Goal: Task Accomplishment & Management: Manage account settings

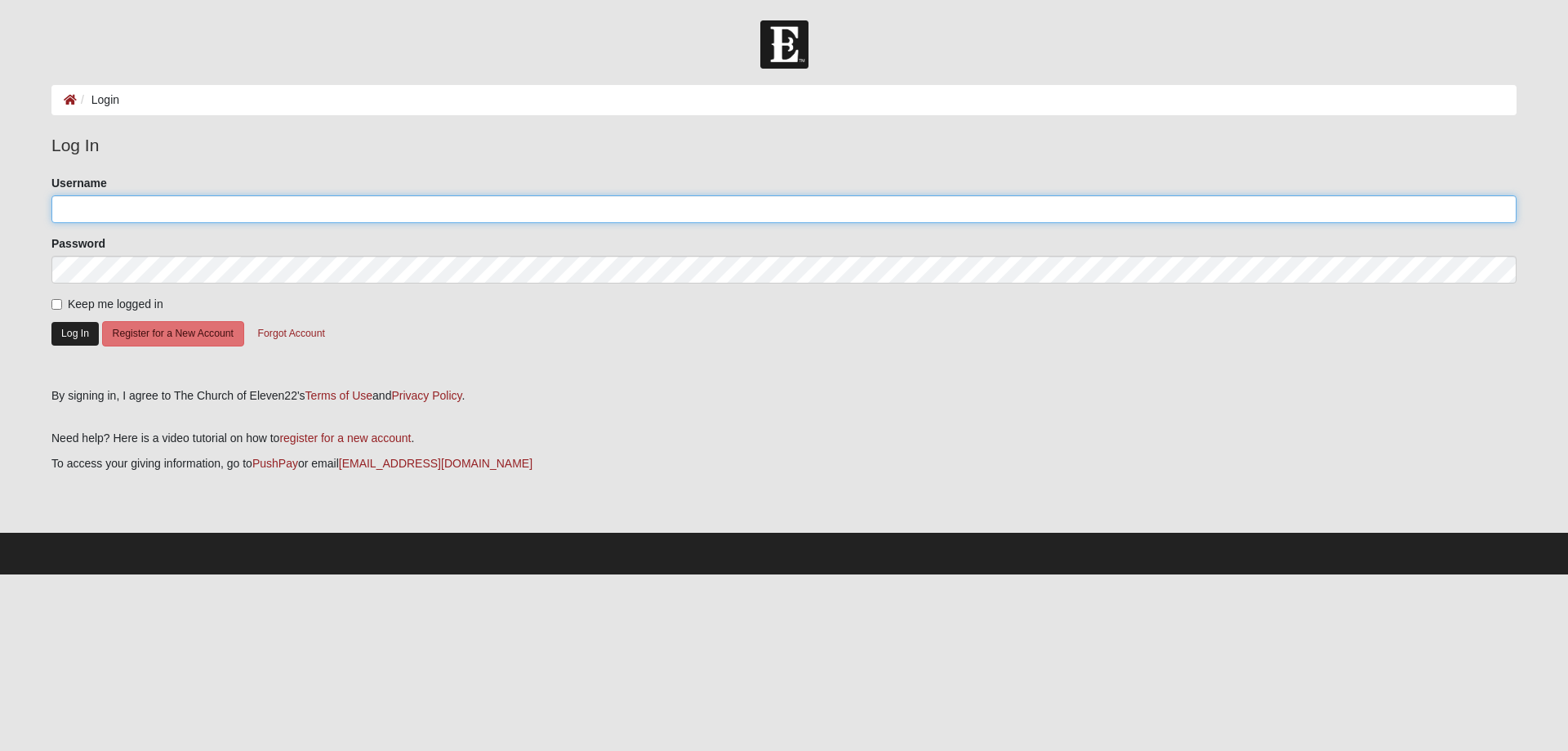
type input "KatDonaldson1"
click at [64, 333] on button "Log In" at bounding box center [75, 333] width 47 height 24
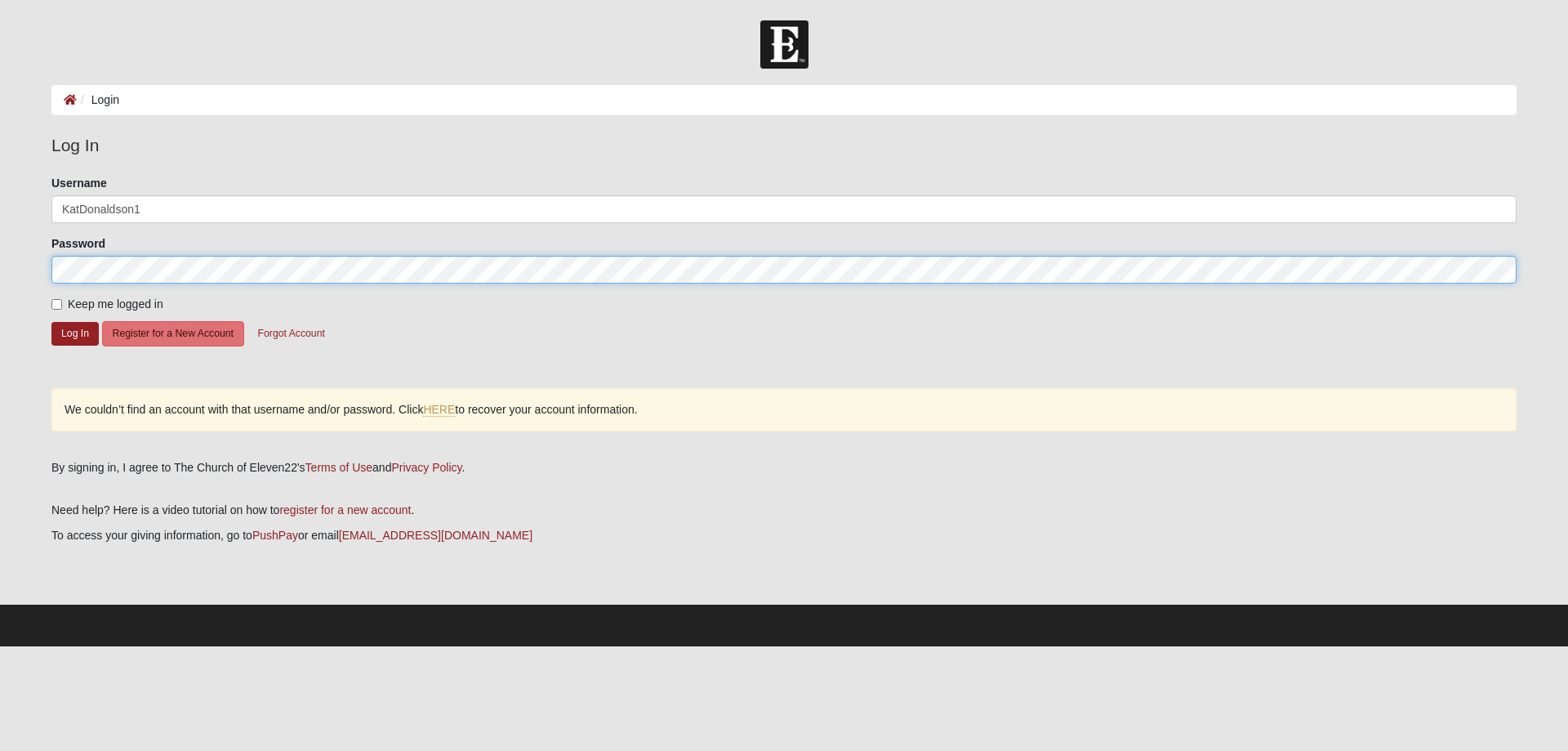
click at [22, 271] on form "Log In Login Login Error Log In Please correct the following: Username KatDonal…" at bounding box center [784, 334] width 1568 height 626
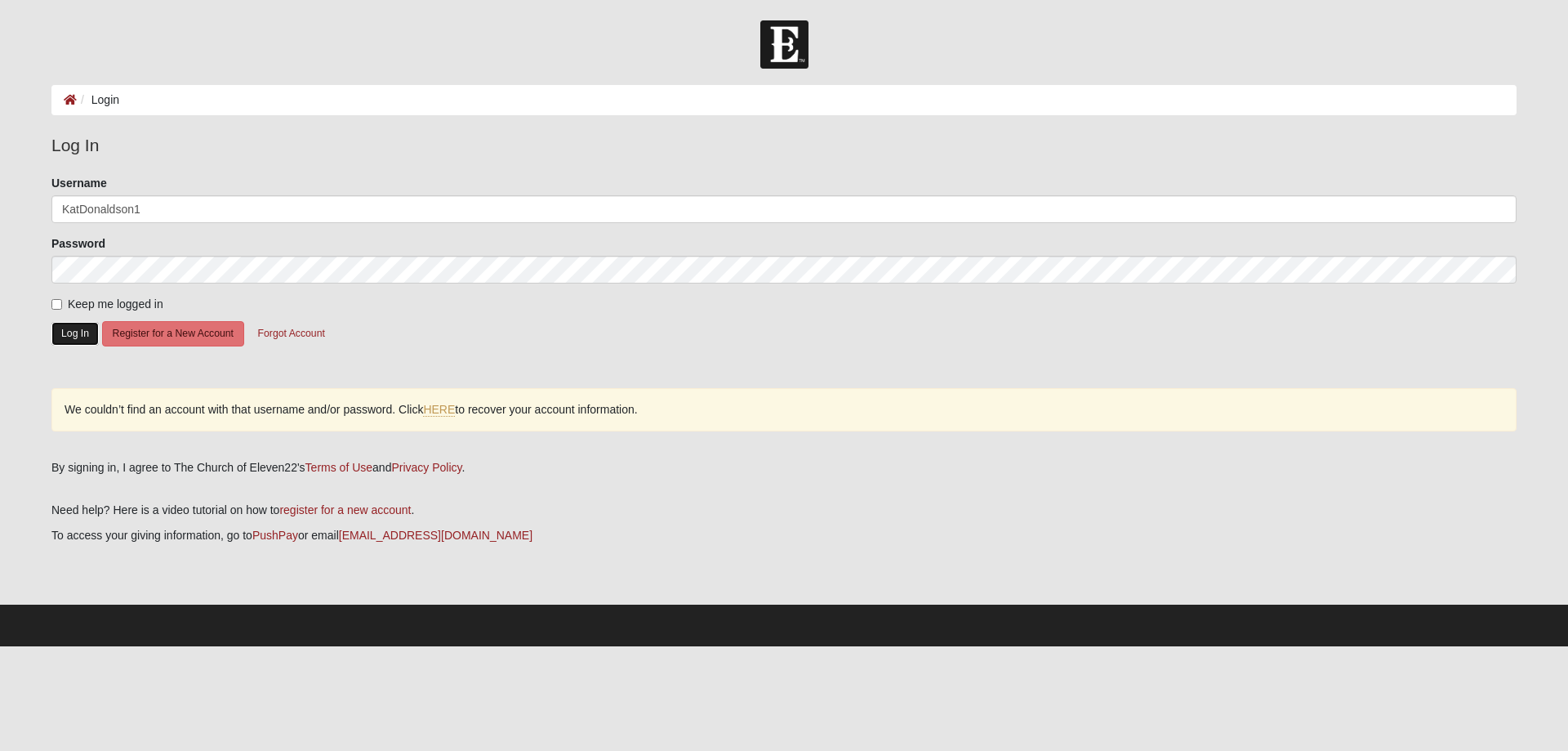
click at [79, 335] on button "Log In" at bounding box center [75, 333] width 47 height 24
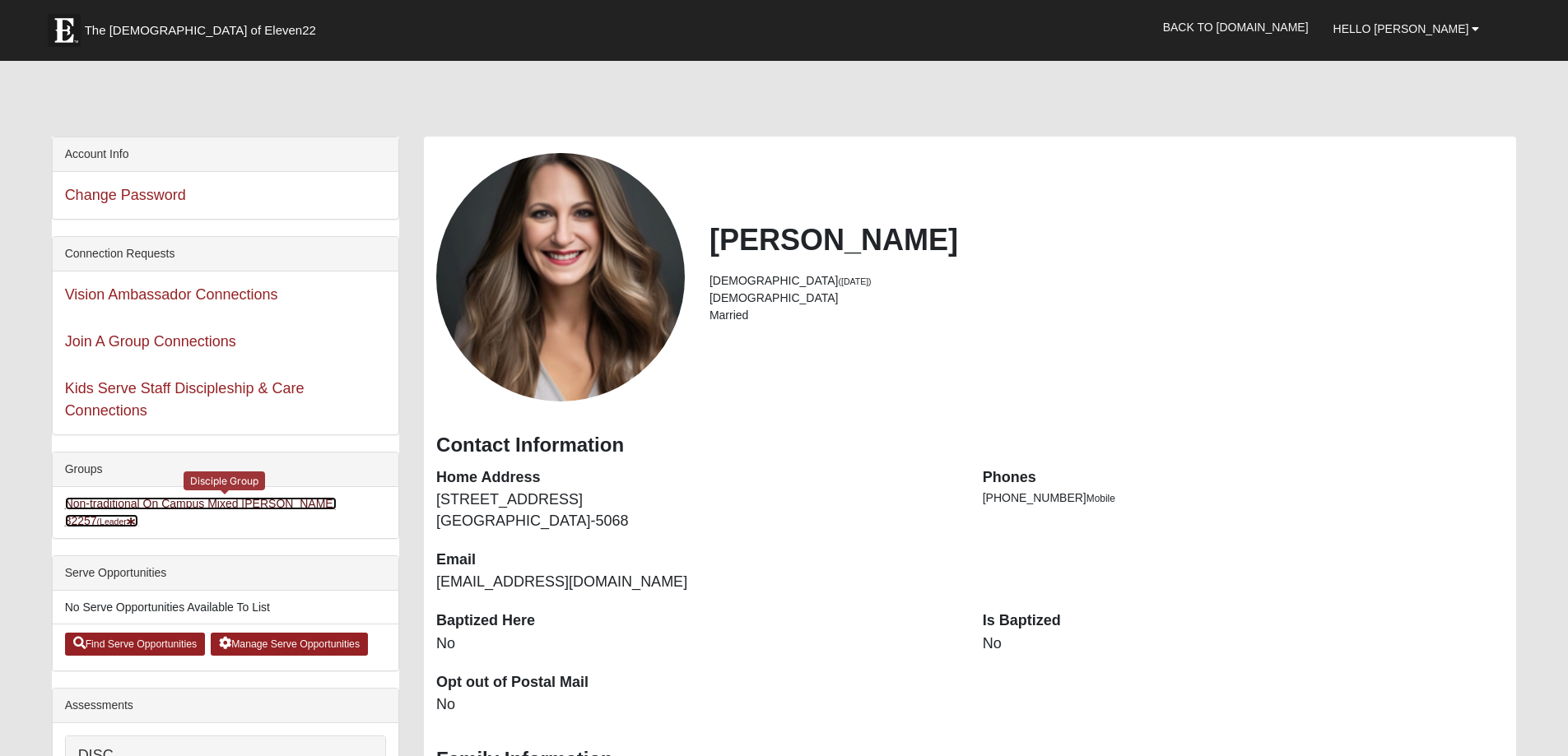
click at [250, 506] on link "Non-traditional On Campus Mixed Donaldson 32257 (Leader )" at bounding box center [201, 512] width 272 height 30
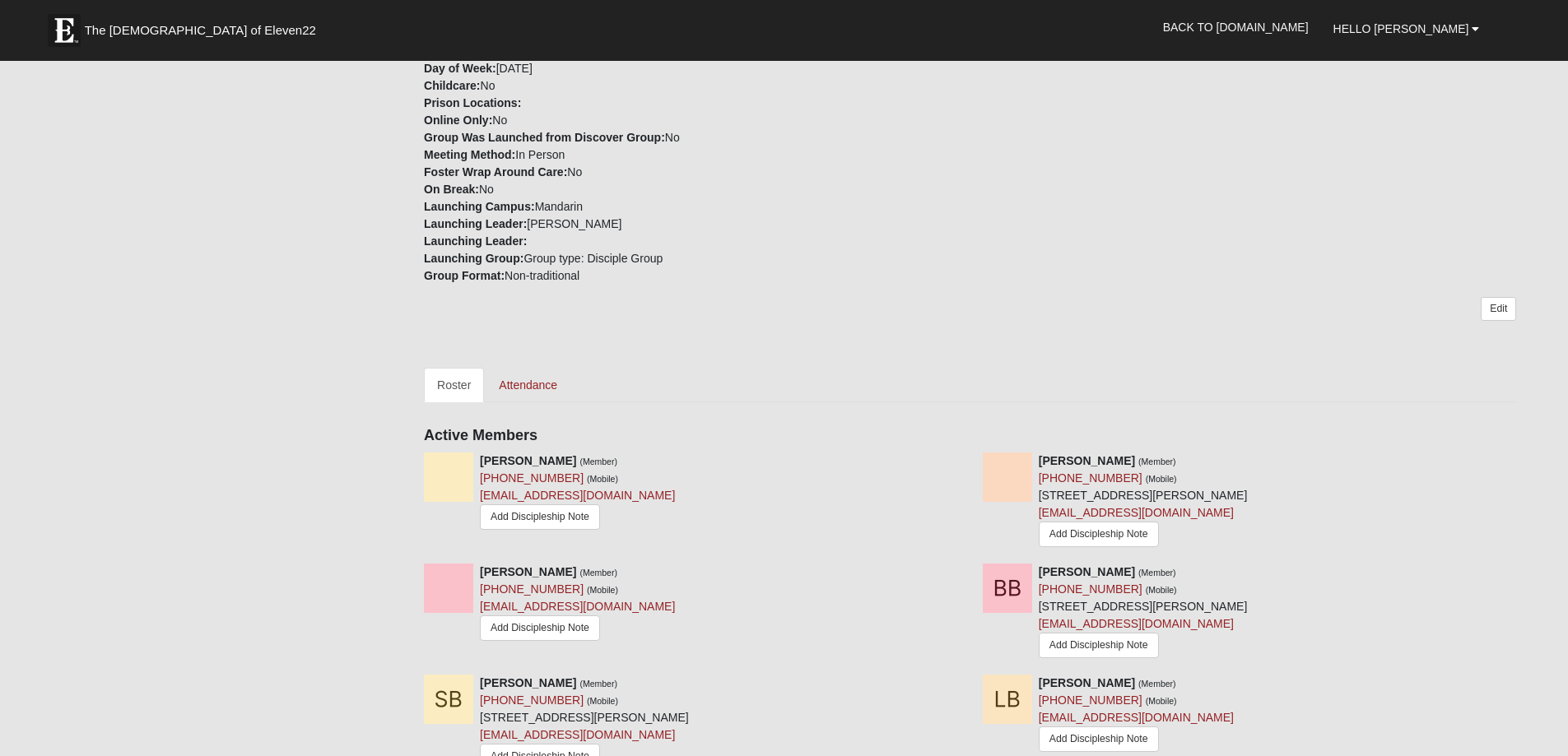
scroll to position [411, 0]
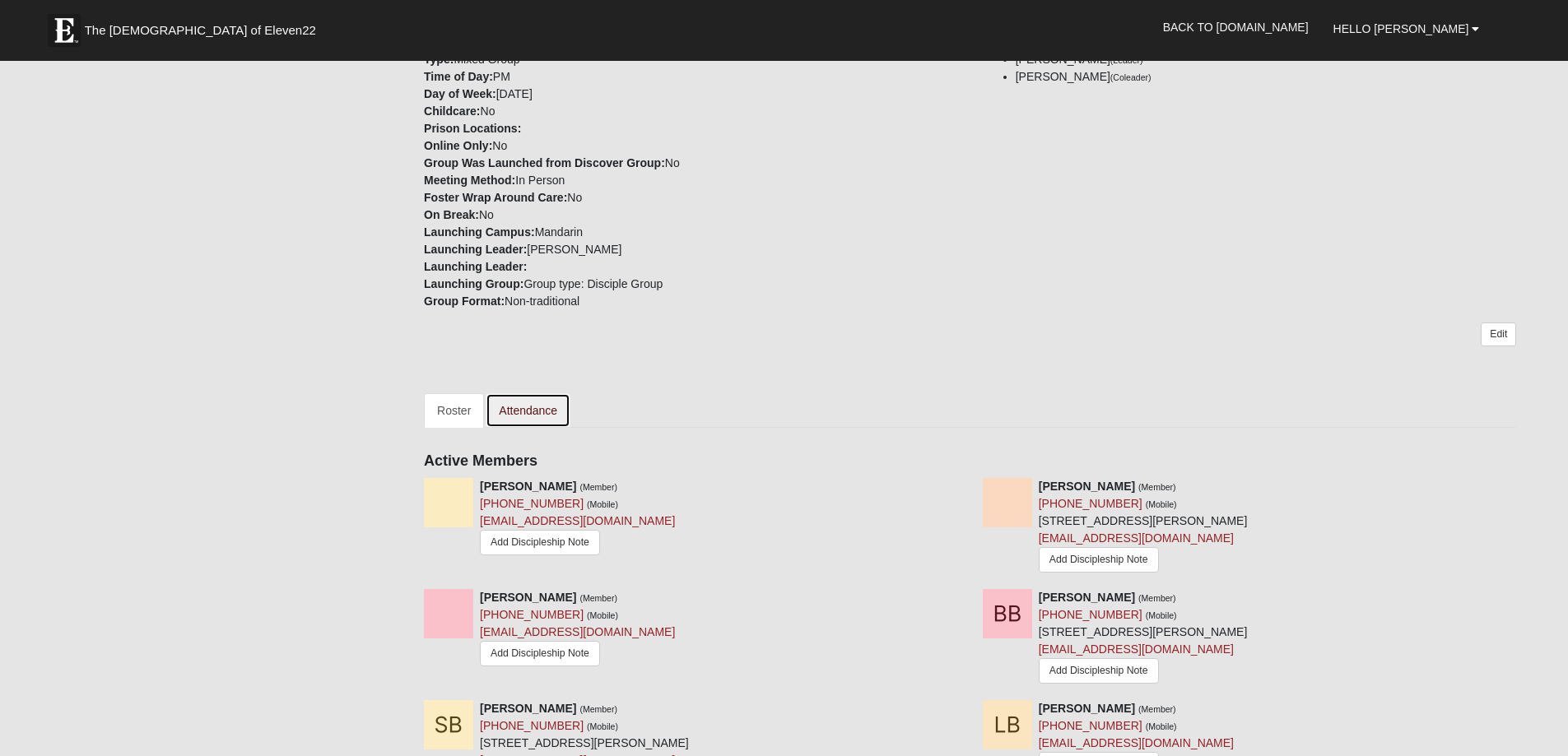
click at [541, 410] on link "Attendance" at bounding box center [527, 410] width 85 height 34
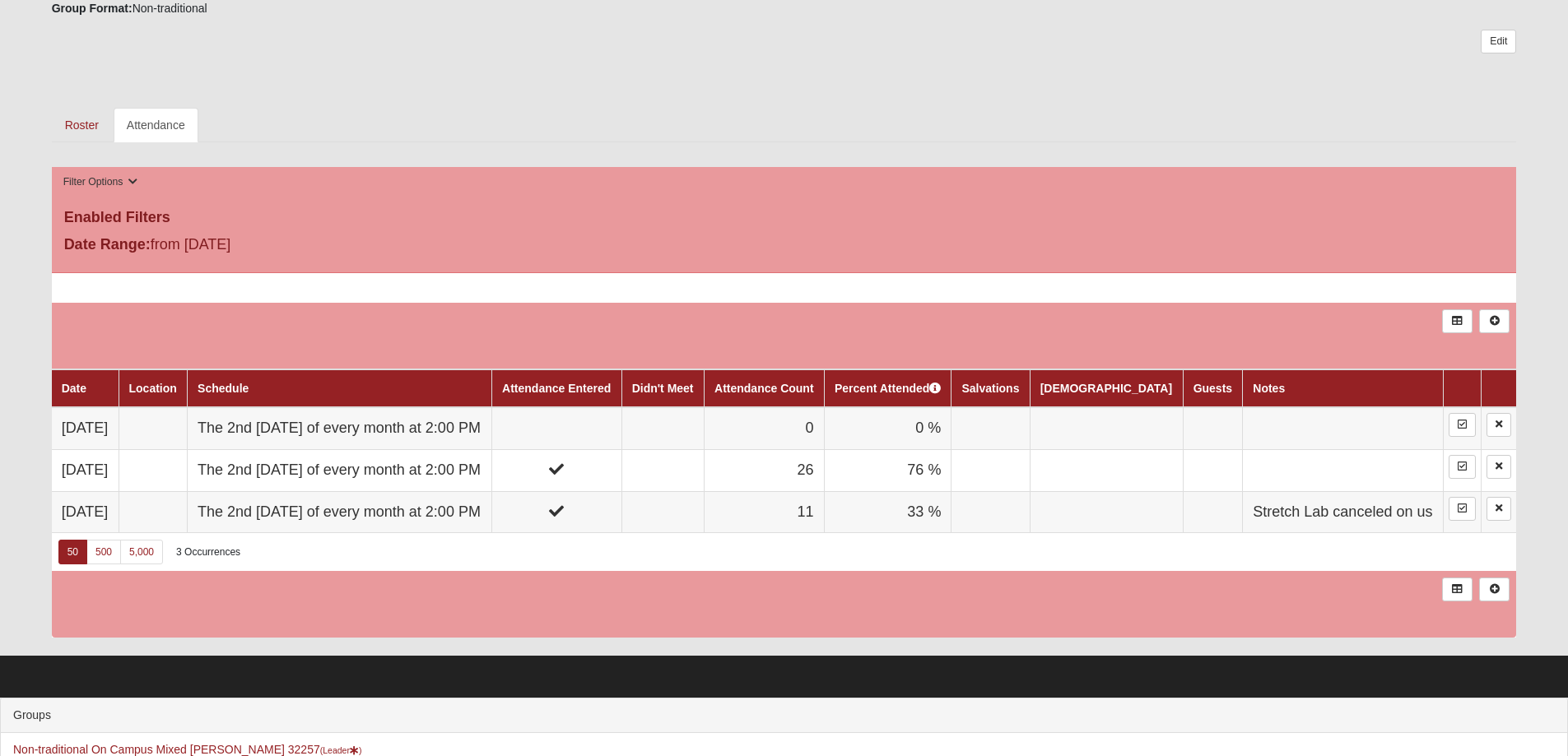
scroll to position [710, 0]
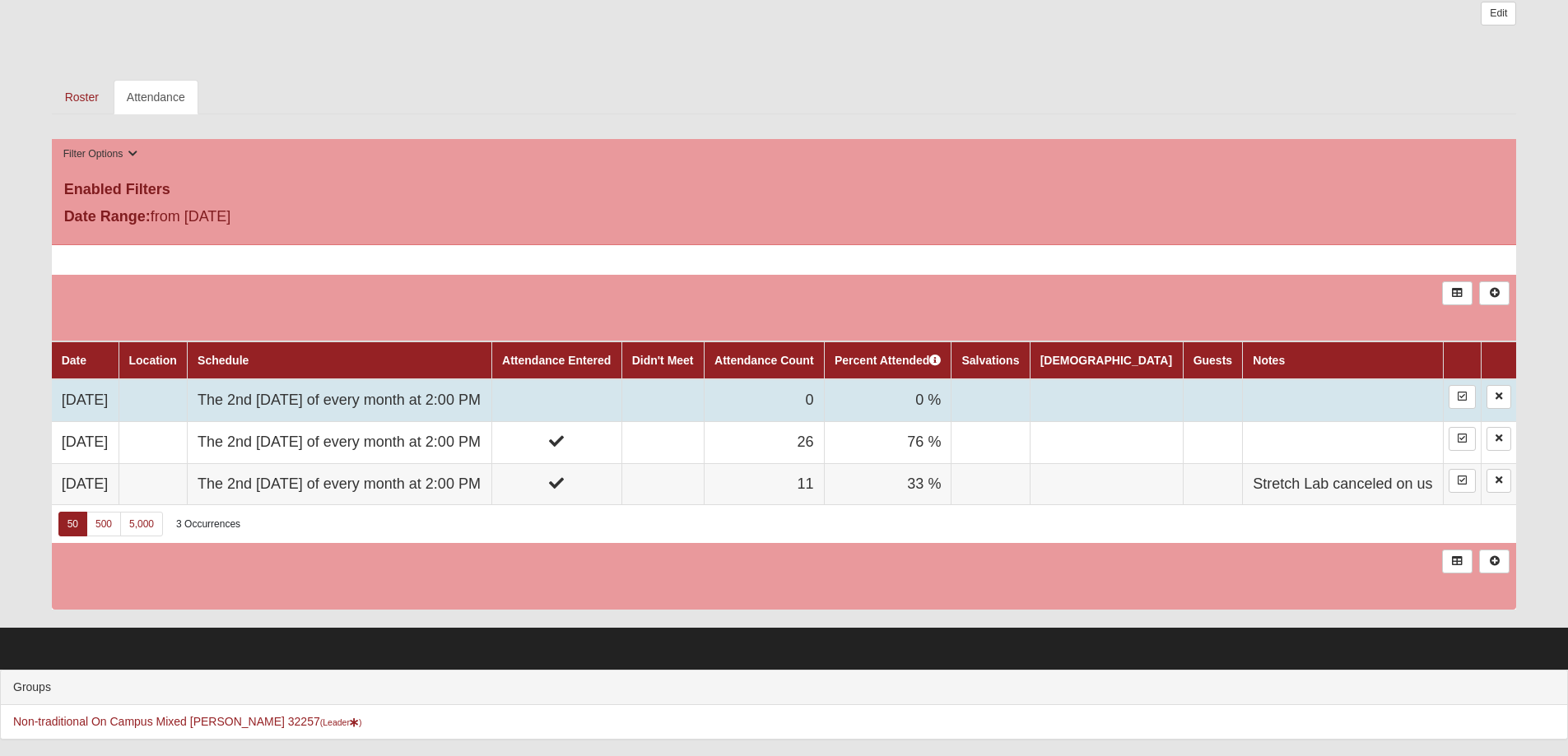
click at [619, 401] on td at bounding box center [556, 400] width 130 height 42
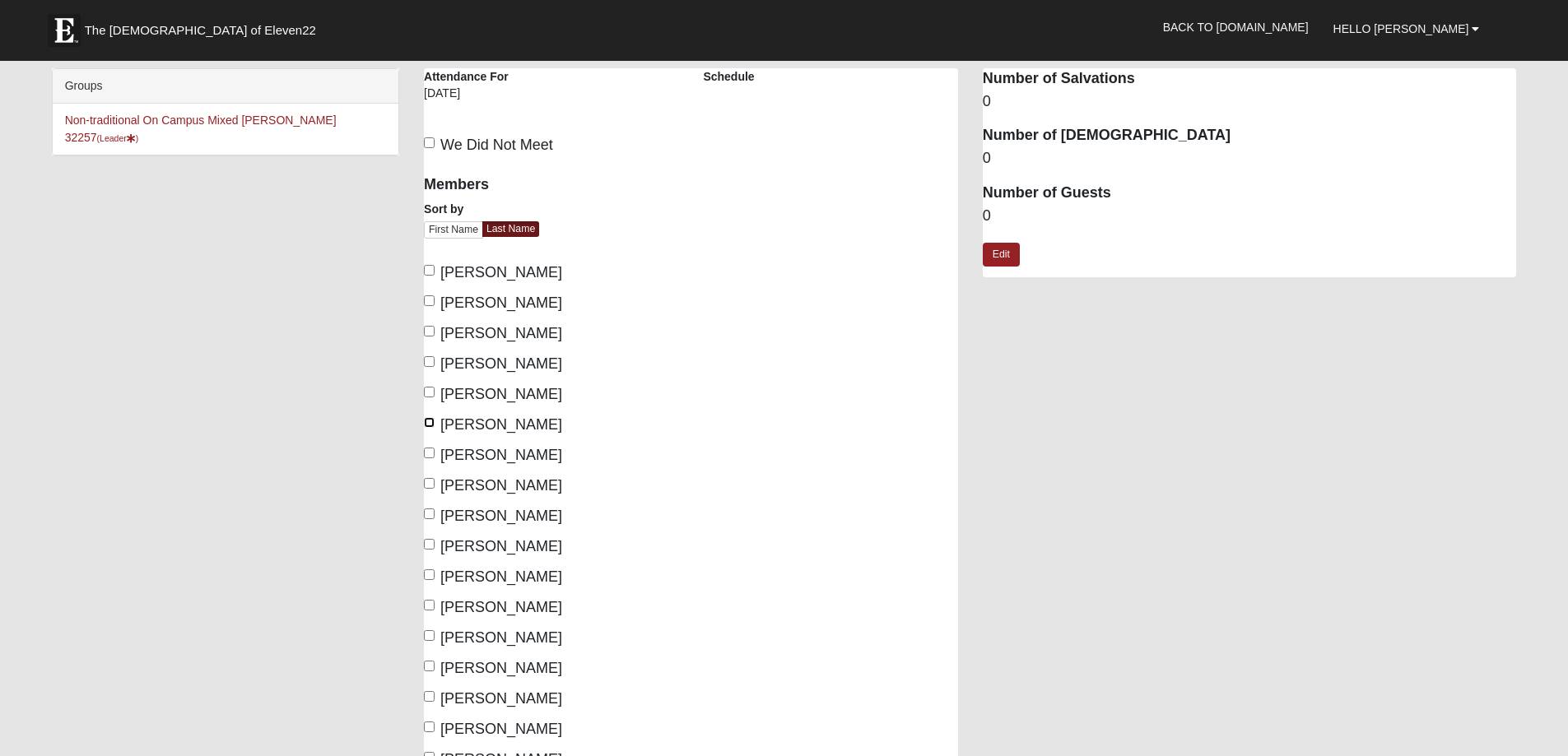
click at [428, 424] on input "Blackburn, Larry" at bounding box center [429, 422] width 10 height 10
checkbox input "true"
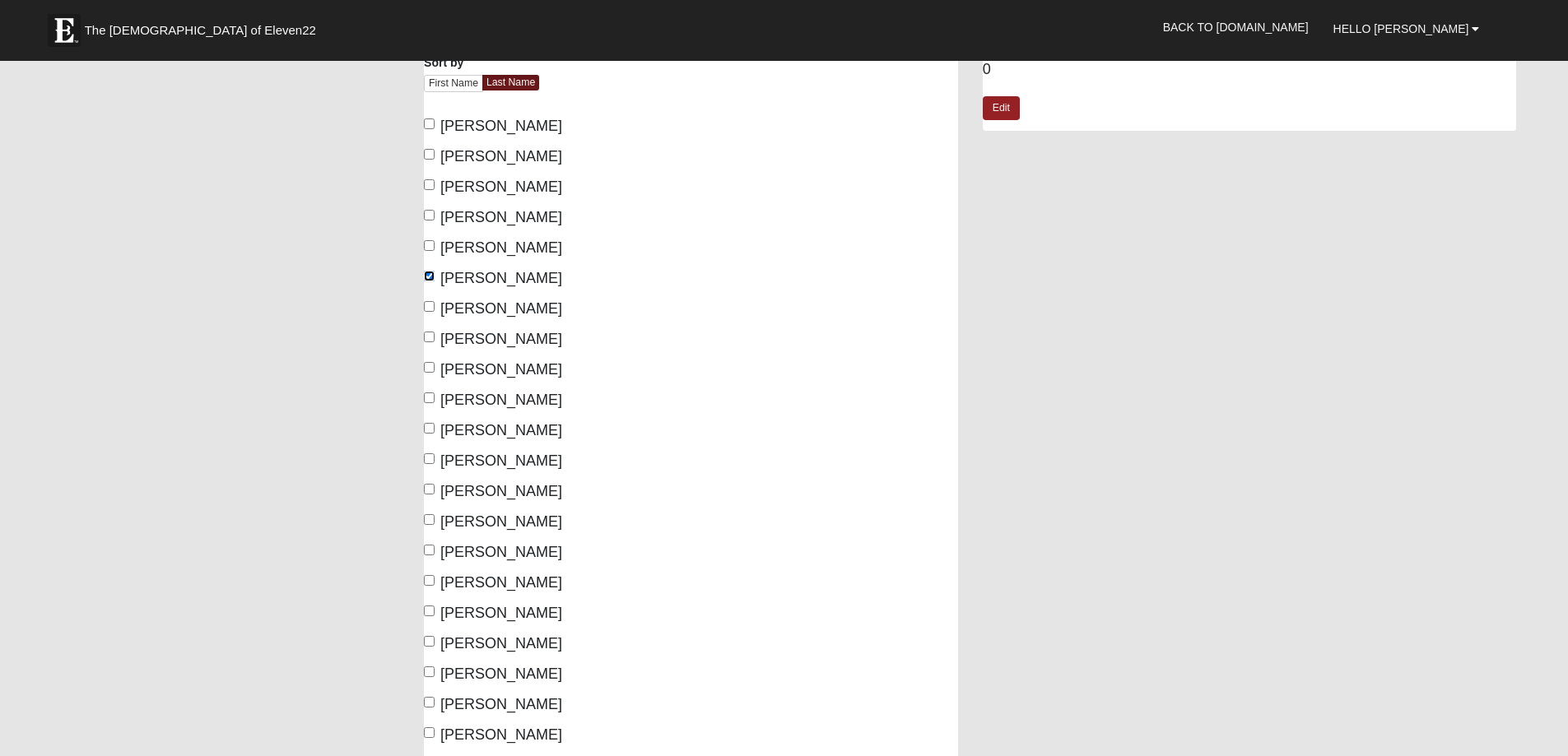
scroll to position [164, 0]
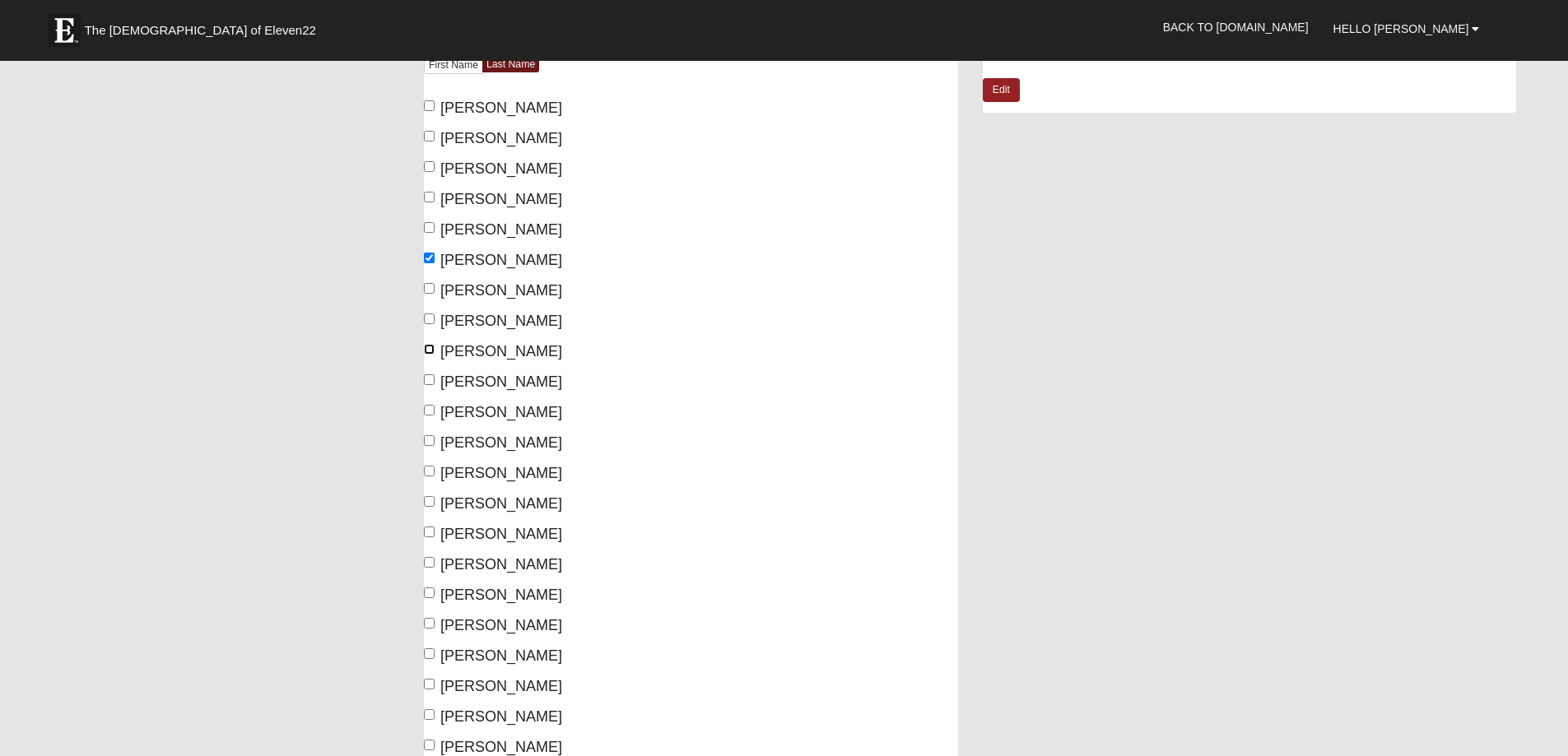
click at [428, 353] on input "Culpepper, Don" at bounding box center [429, 349] width 10 height 10
checkbox input "true"
click at [432, 385] on input "Culpepper, Judy" at bounding box center [429, 379] width 10 height 10
checkbox input "true"
click at [430, 431] on div "Members Sort by First Name Last Name Ahrendt, Helen Anderson, Erik Anderson, Ka…" at bounding box center [551, 592] width 255 height 1184
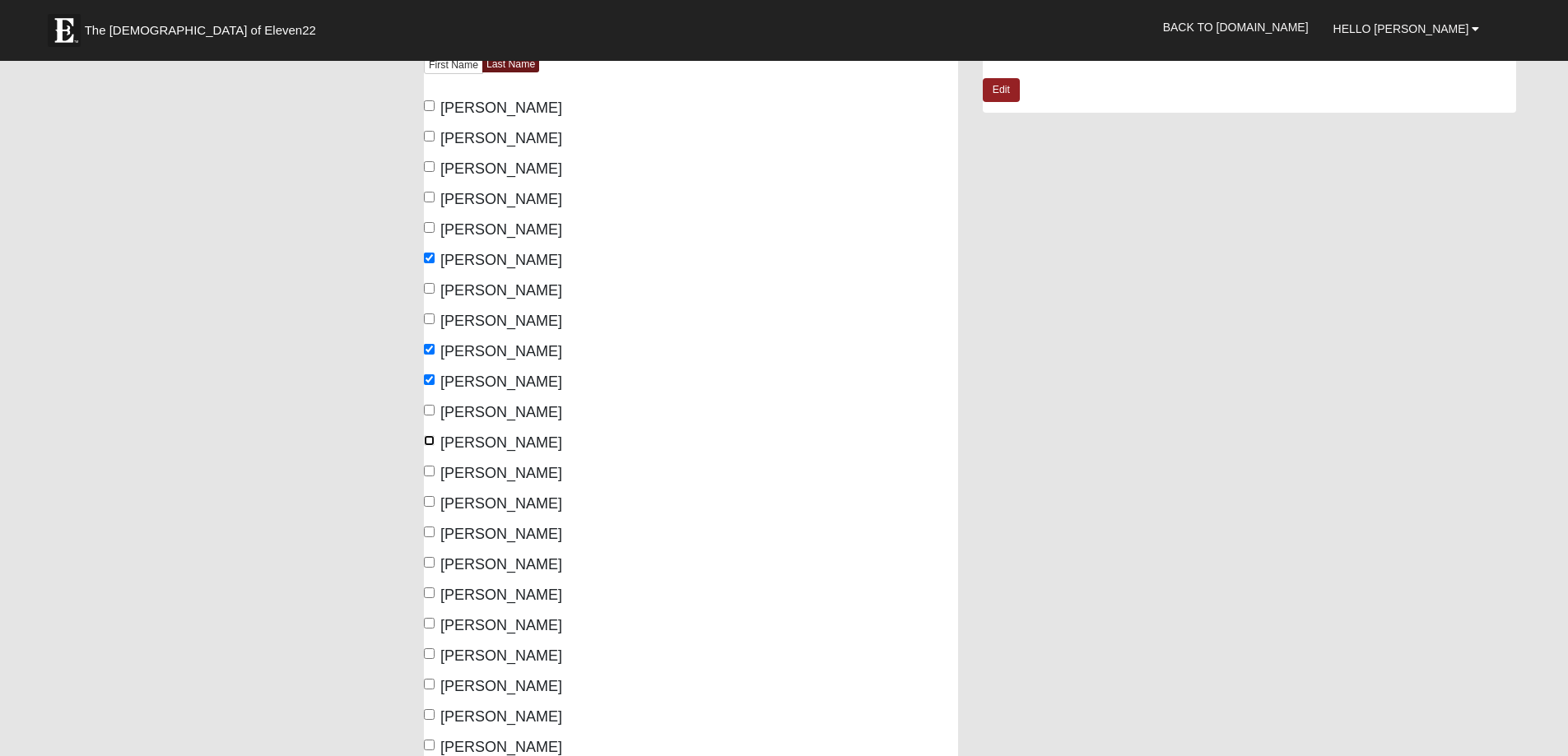
click at [428, 442] on input "Donaldson, Katheryn" at bounding box center [429, 440] width 10 height 10
checkbox input "true"
click at [428, 471] on input "Donaldson, Philip" at bounding box center [429, 470] width 10 height 10
checkbox input "true"
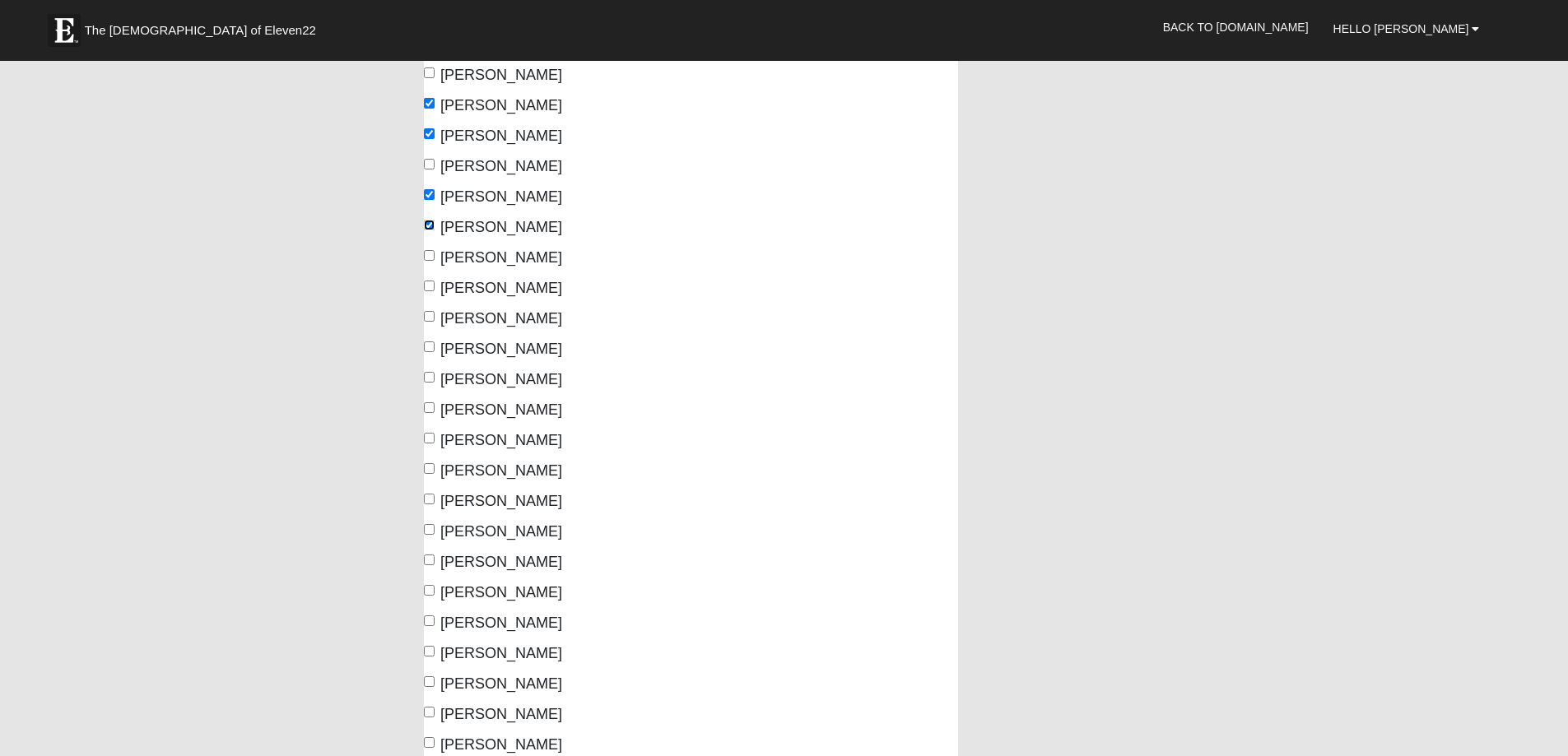
scroll to position [411, 0]
click at [431, 286] on input "Fiore, Barbara" at bounding box center [429, 285] width 10 height 10
checkbox input "true"
click at [426, 347] on input "Fitzsimons, Mary Jane" at bounding box center [429, 346] width 10 height 10
checkbox input "true"
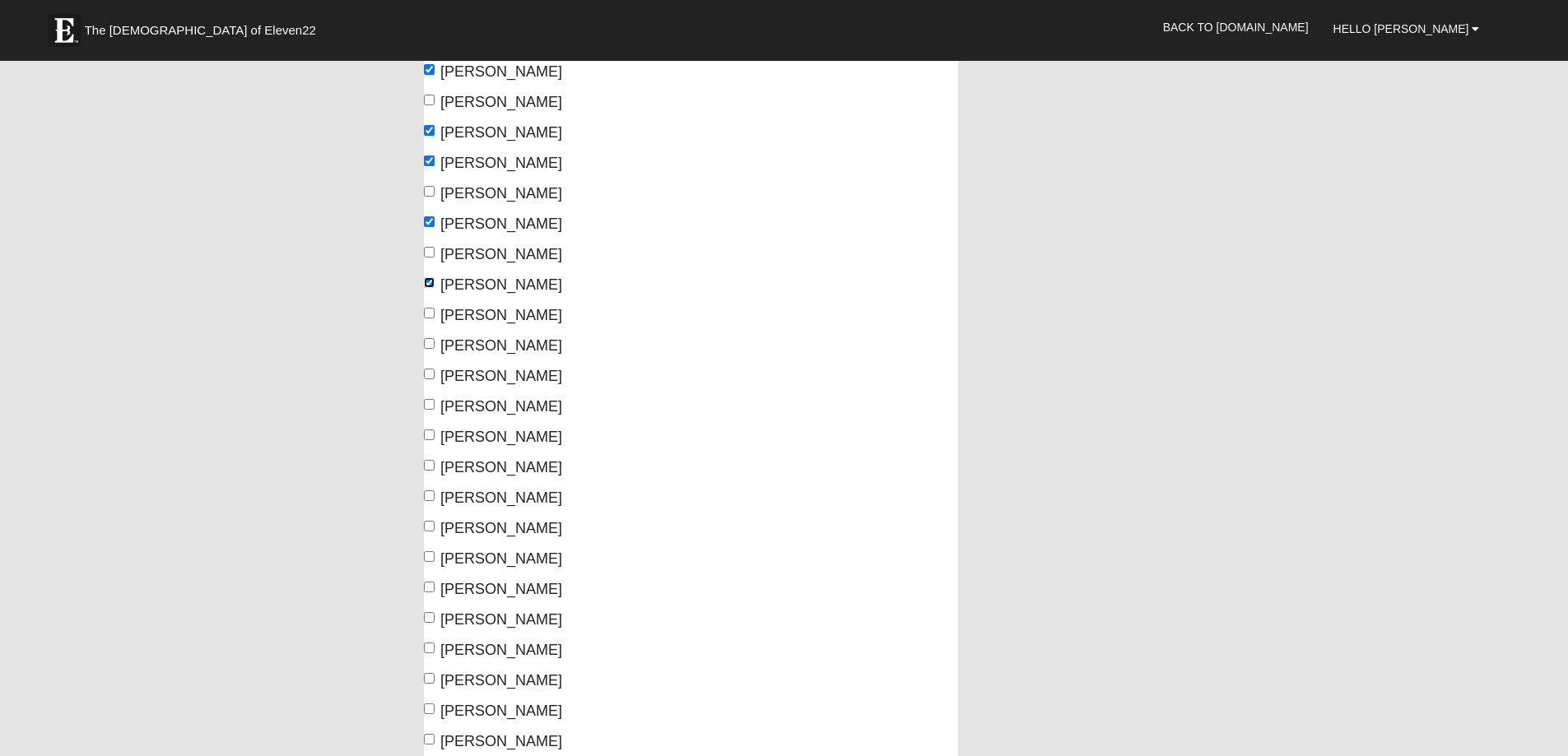
scroll to position [494, 0]
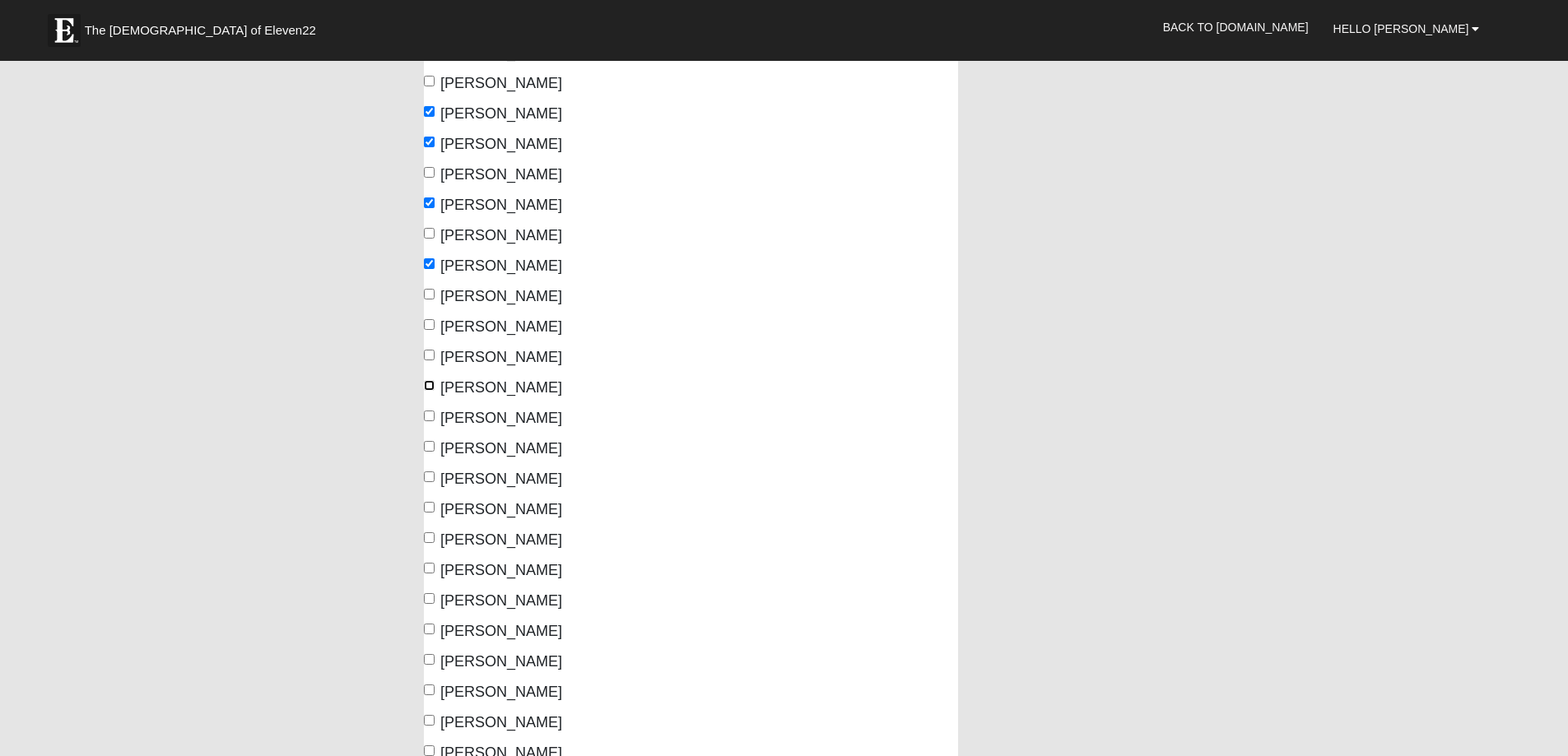
click at [432, 385] on input "Lammert, Evelyn" at bounding box center [429, 385] width 10 height 10
checkbox input "true"
click at [432, 232] on input "Fiore, Bill" at bounding box center [429, 233] width 10 height 10
checkbox input "true"
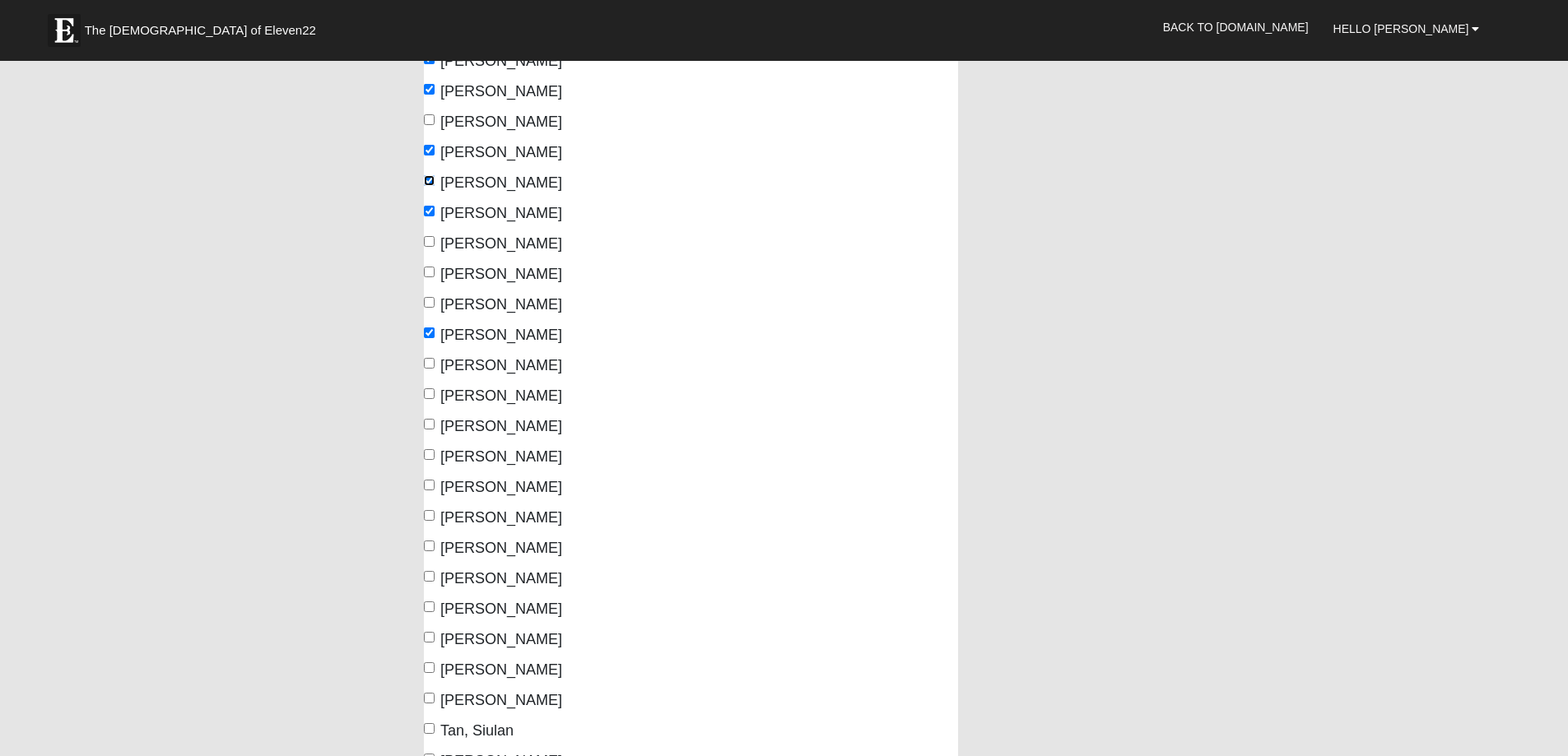
scroll to position [576, 0]
click at [429, 390] on input "Parker, Gregg" at bounding box center [429, 394] width 10 height 10
checkbox input "true"
click at [429, 422] on input "Parker, Pam" at bounding box center [429, 425] width 10 height 10
checkbox input "true"
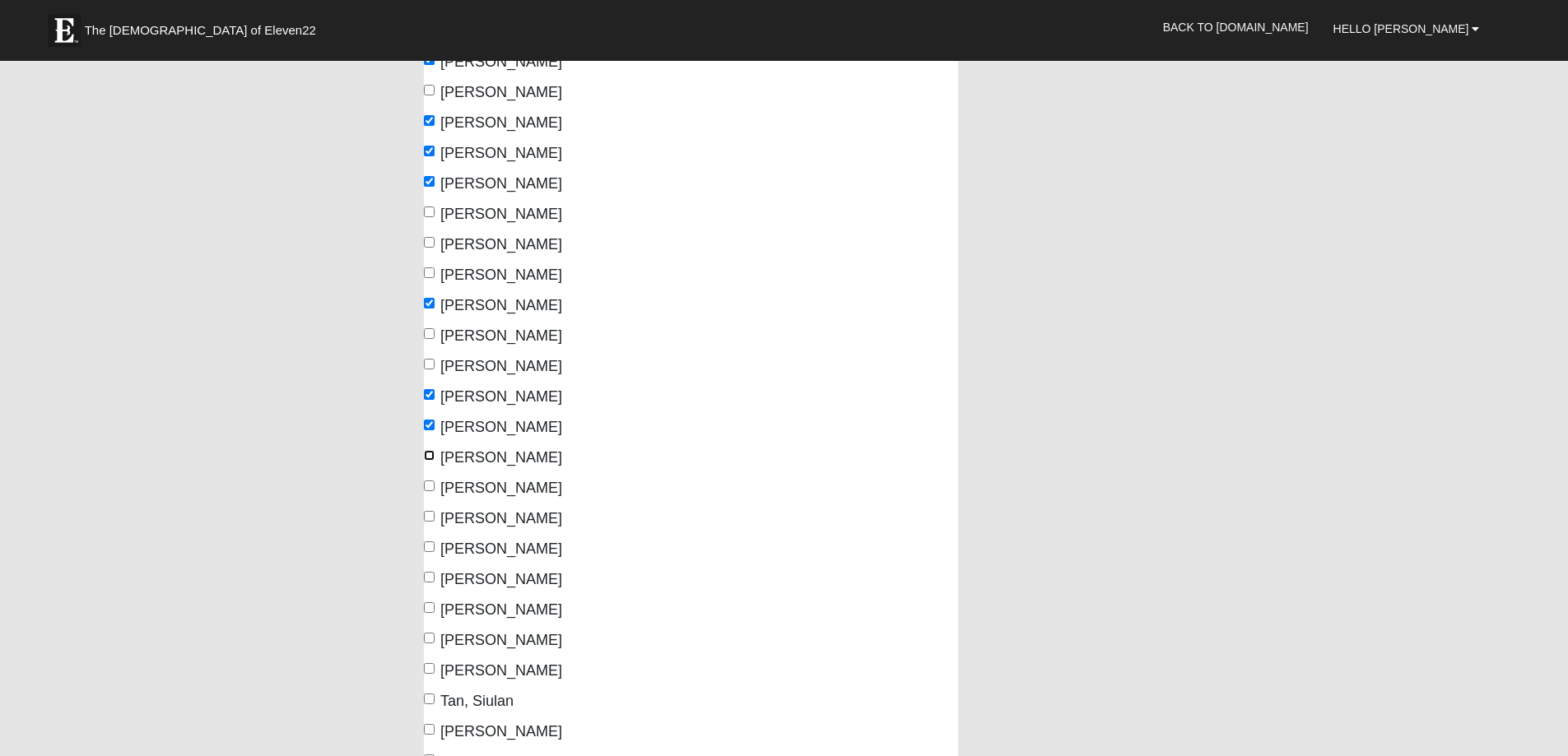
click at [429, 452] on input "Powers, Mary" at bounding box center [429, 455] width 10 height 10
checkbox input "true"
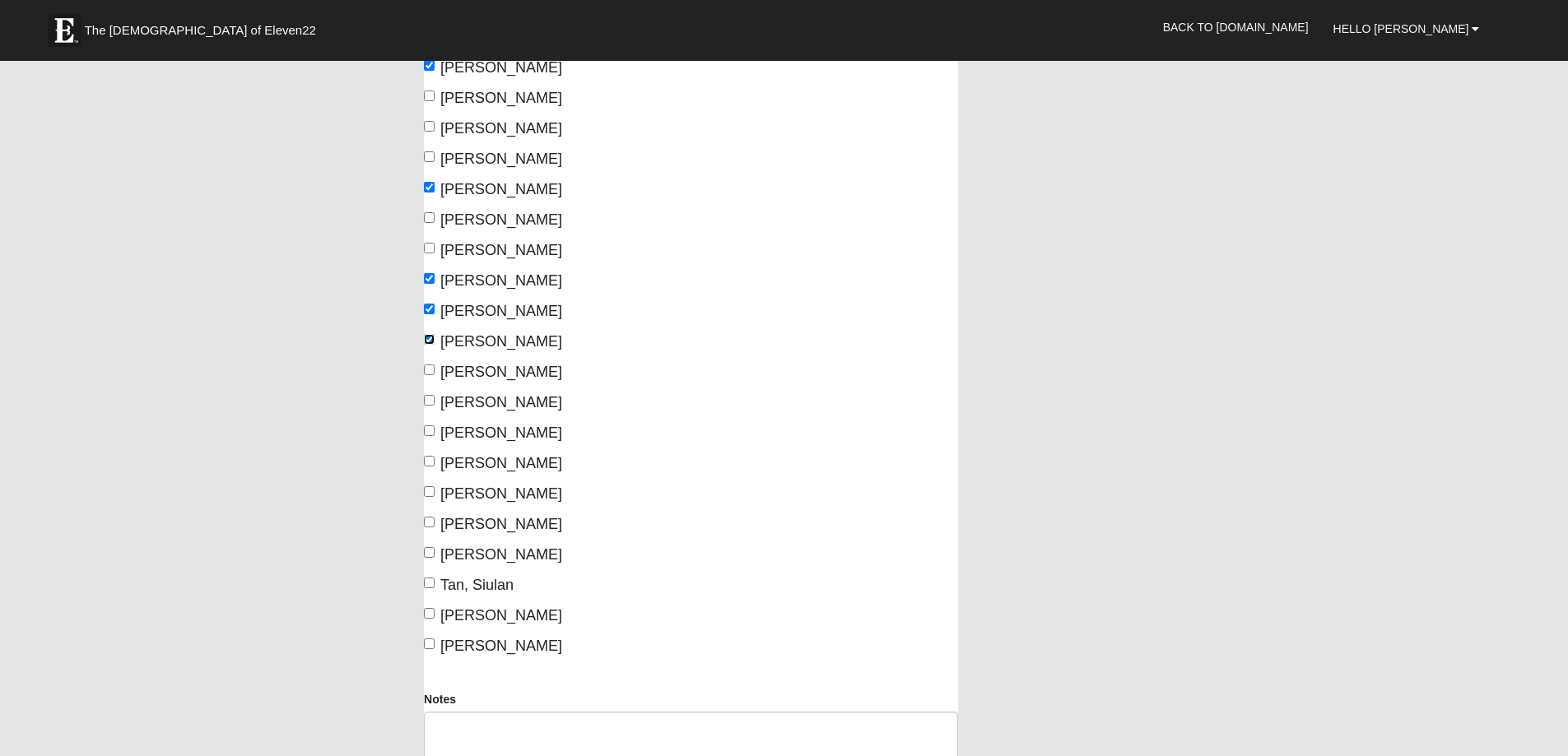
scroll to position [741, 0]
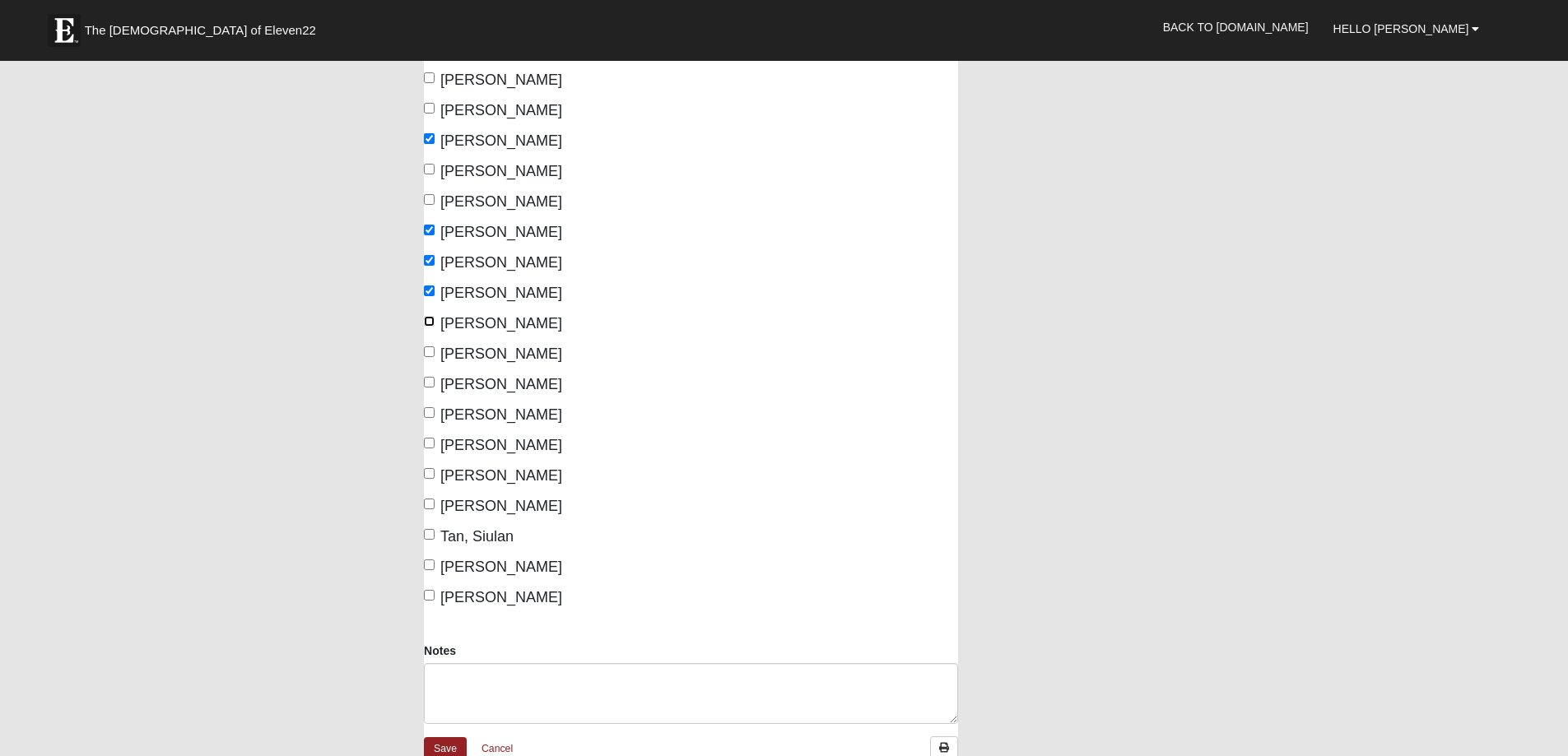
click at [428, 322] on input "Raley, Mike" at bounding box center [429, 321] width 10 height 10
checkbox input "true"
click at [430, 351] on input "Raley, Patty" at bounding box center [429, 351] width 10 height 10
checkbox input "true"
click at [428, 410] on input "Sherburn, Conie" at bounding box center [429, 412] width 10 height 10
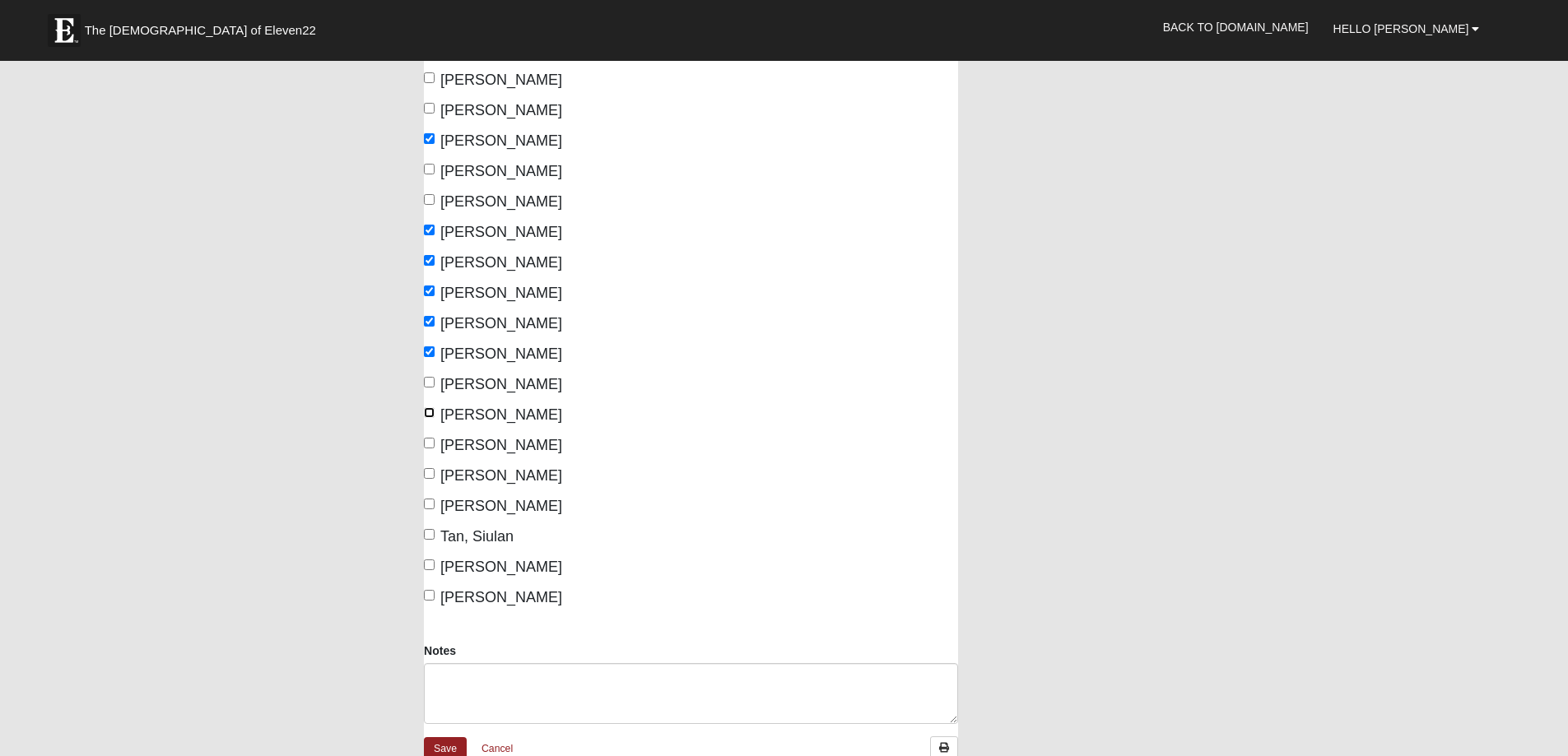
checkbox input "true"
click at [428, 444] on input "Sherburn, Pat" at bounding box center [429, 443] width 10 height 10
checkbox input "true"
click at [428, 474] on input "Sohn, Dave" at bounding box center [429, 473] width 10 height 10
checkbox input "true"
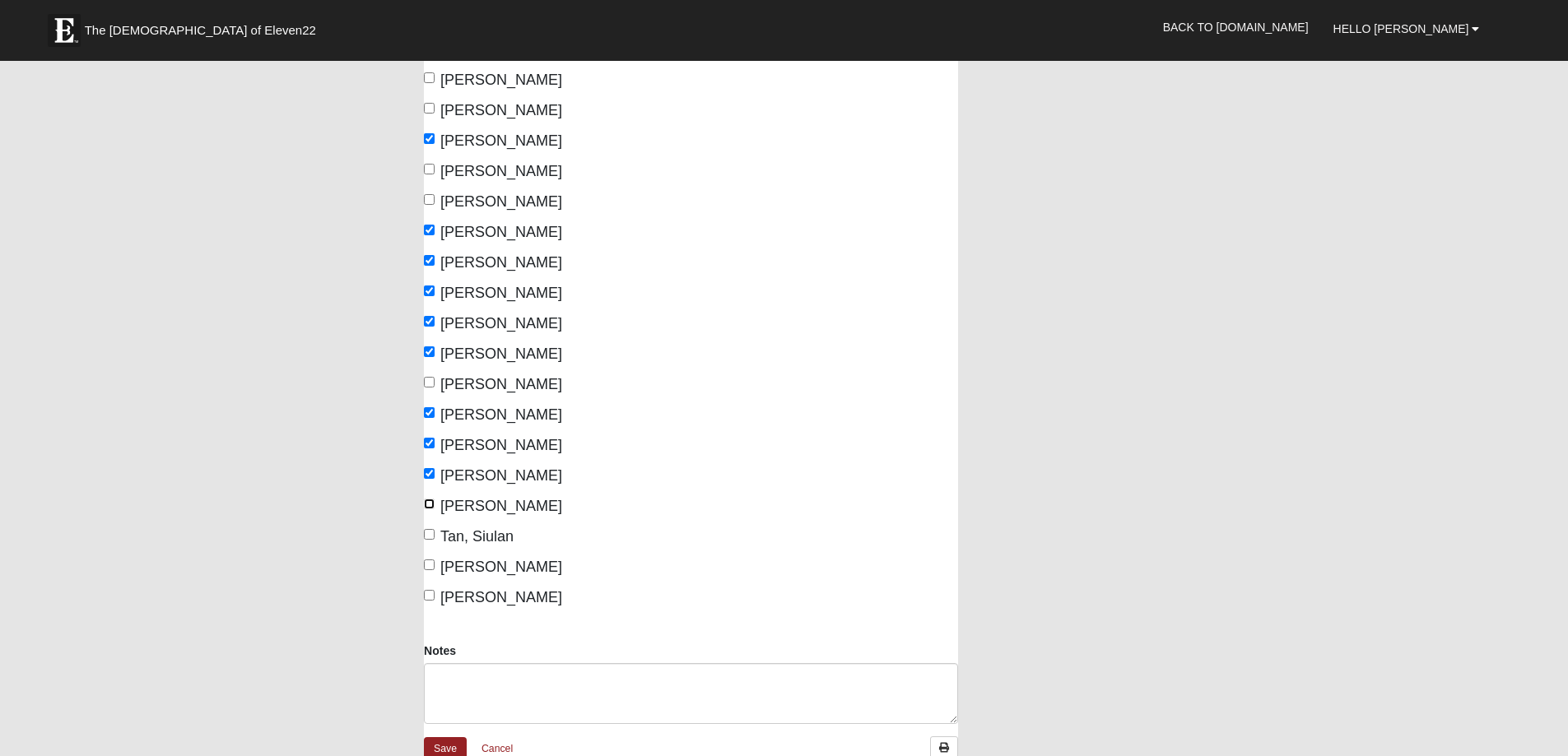
click at [428, 501] on input "Sohn, Pam" at bounding box center [429, 503] width 10 height 10
checkbox input "true"
click at [430, 534] on input "Tan, Siulan" at bounding box center [429, 534] width 10 height 10
checkbox input "true"
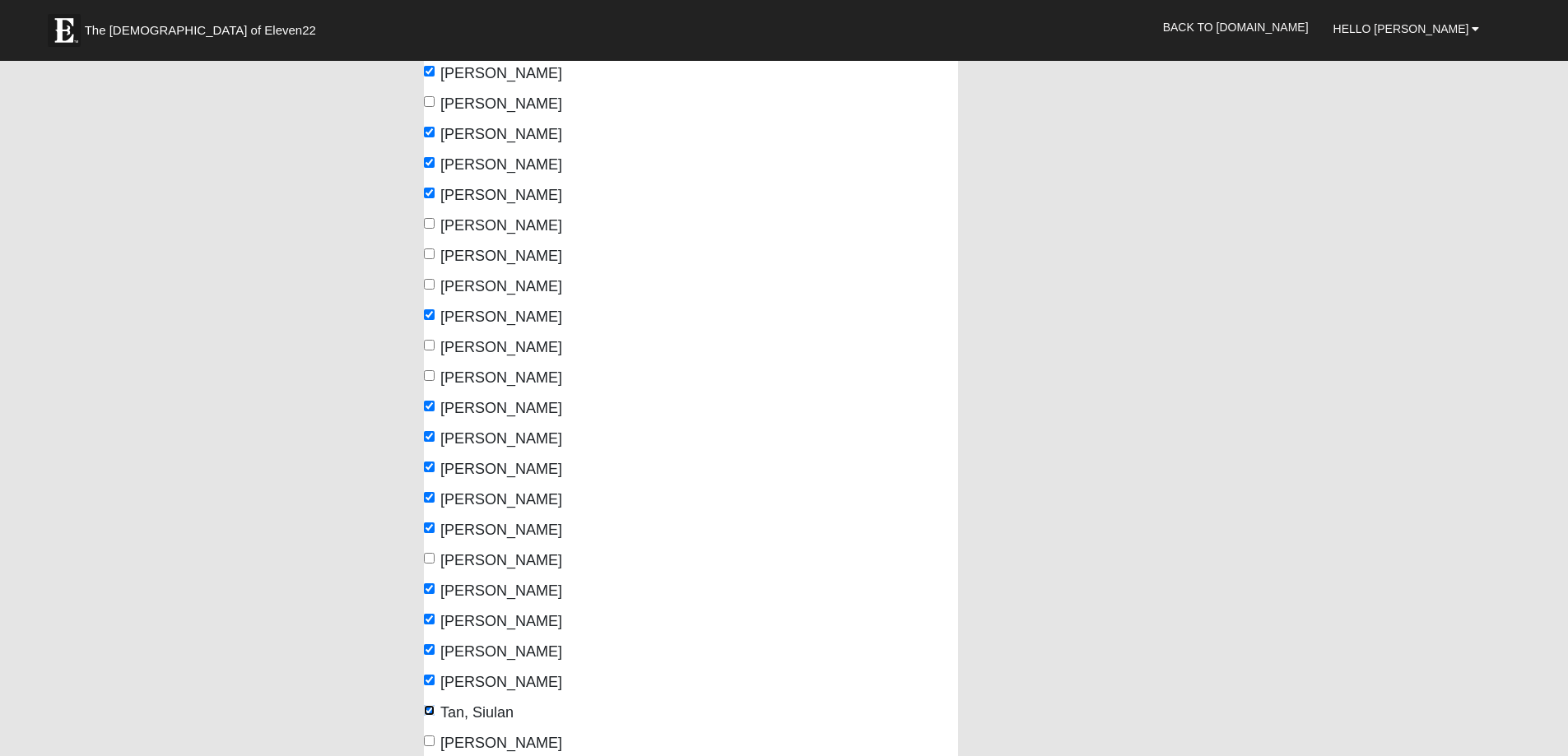
scroll to position [494, 0]
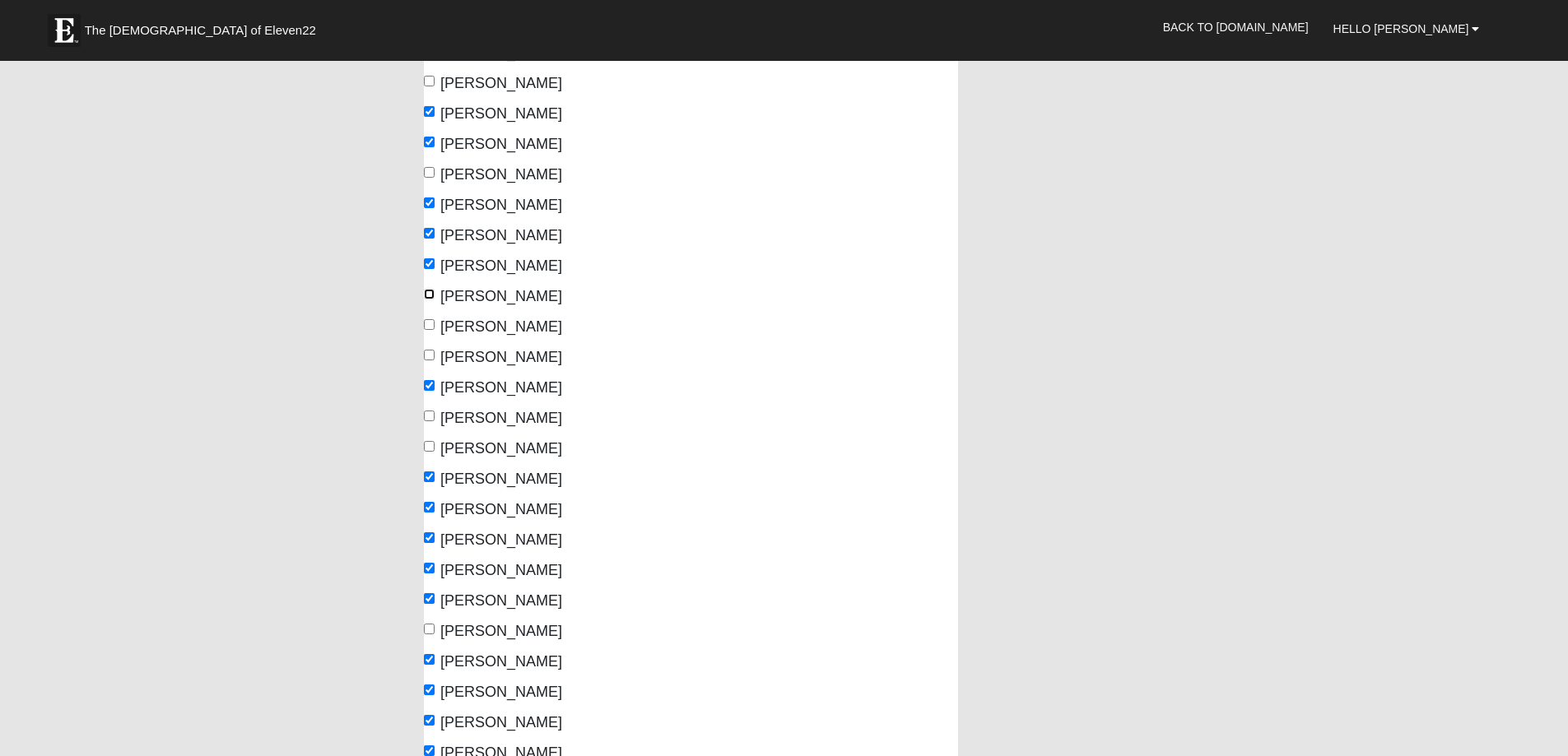
click at [429, 293] on input "Fitzsimons, Pat" at bounding box center [429, 293] width 10 height 10
checkbox input "true"
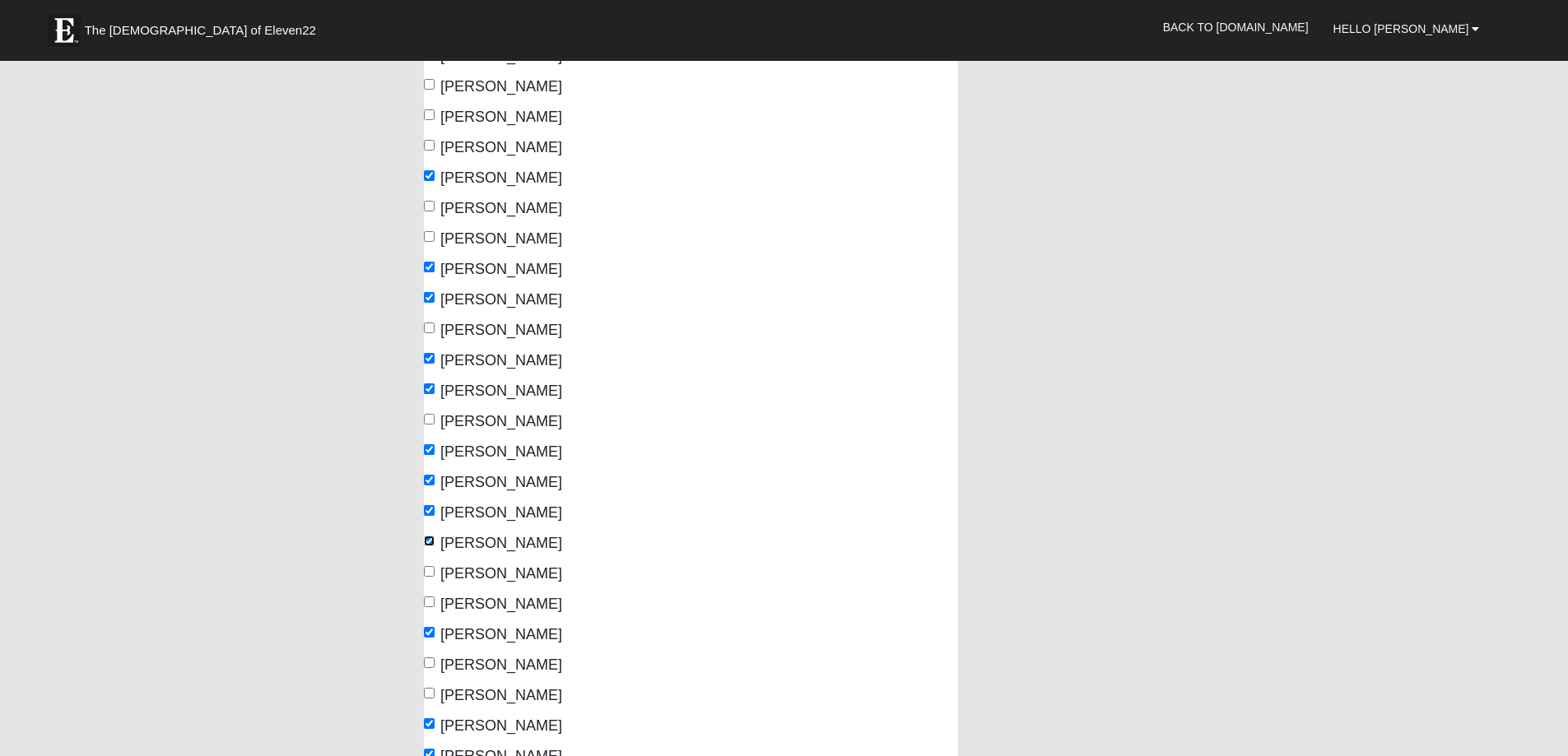
scroll to position [164, 0]
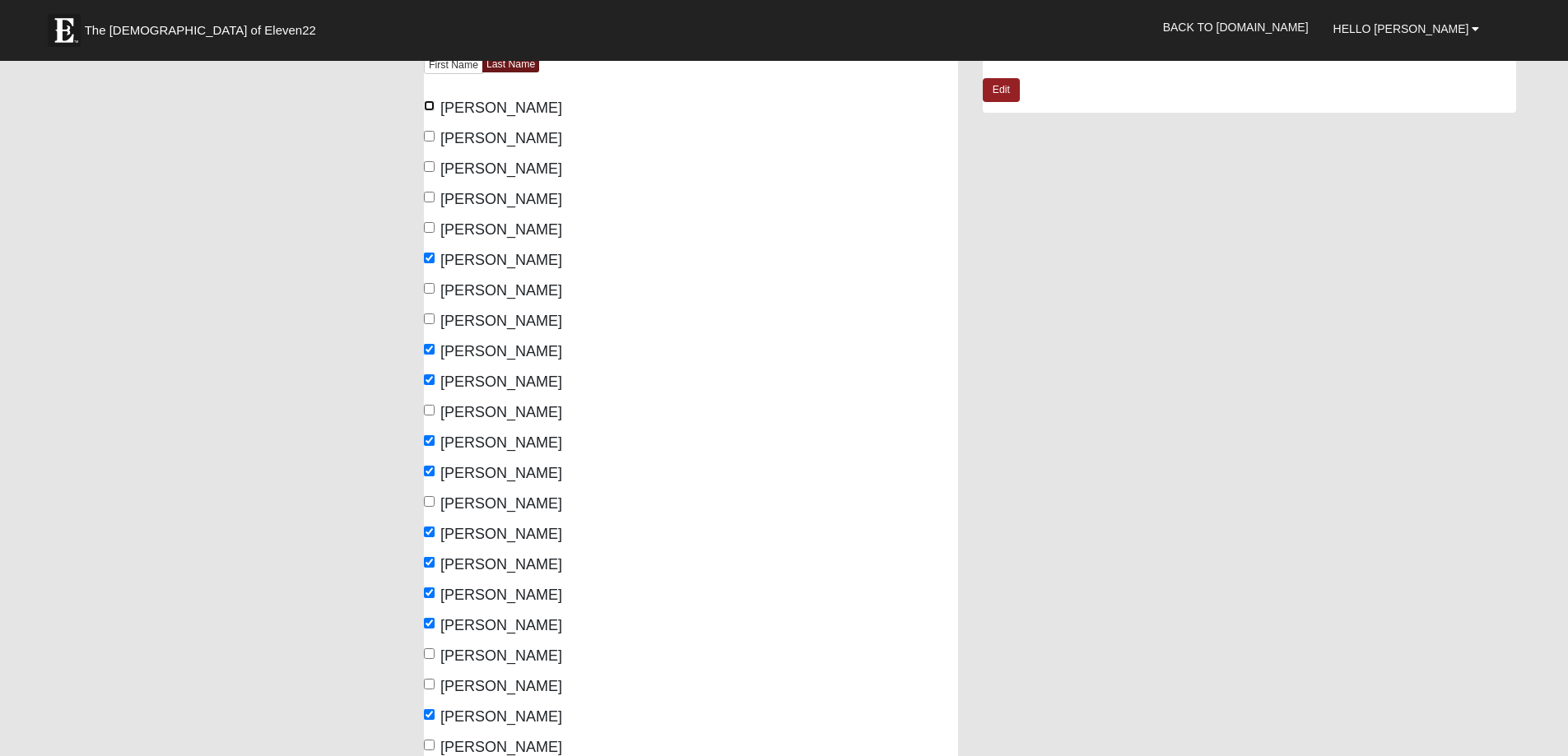
click at [428, 106] on input "Ahrendt, Helen" at bounding box center [429, 105] width 10 height 10
checkbox input "true"
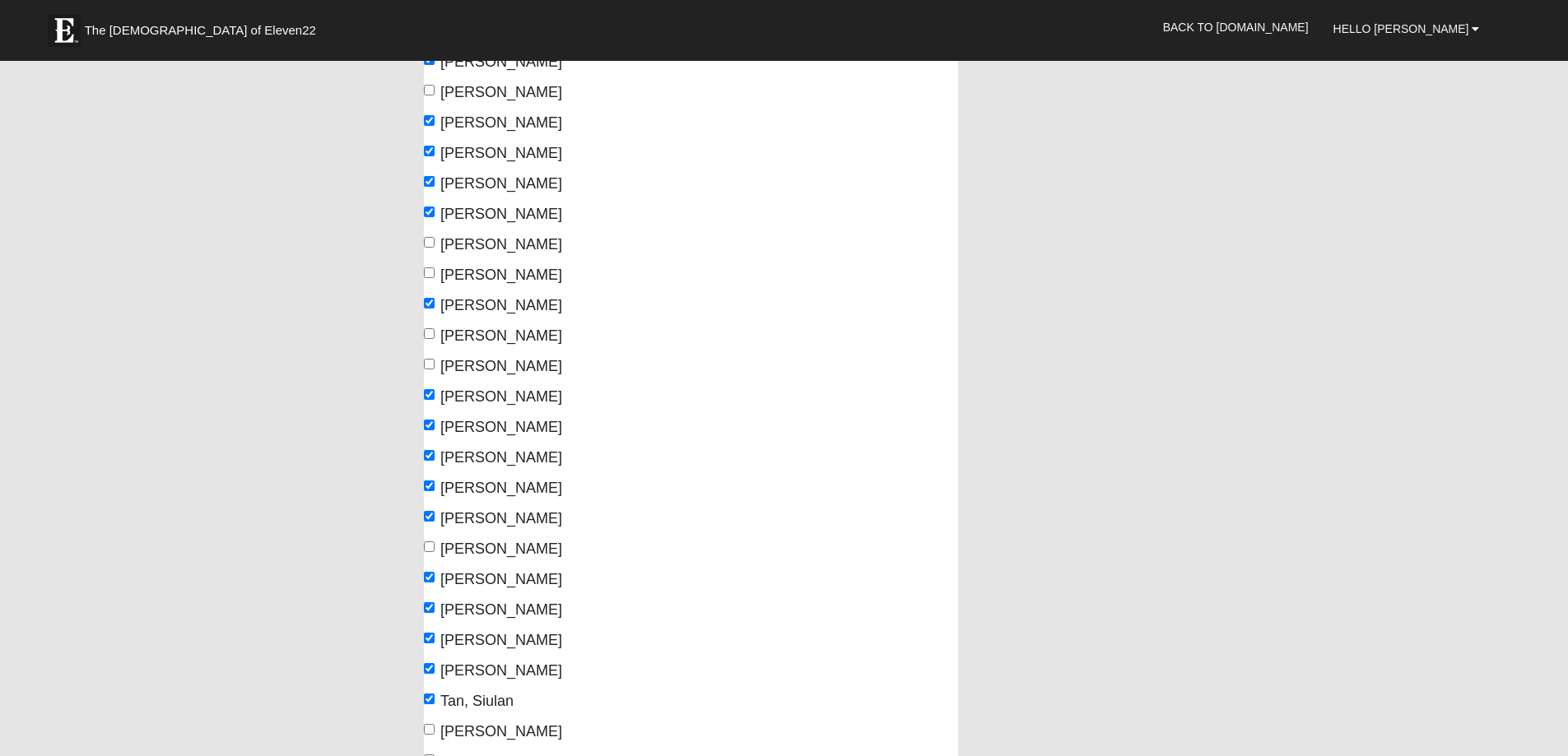
scroll to position [494, 0]
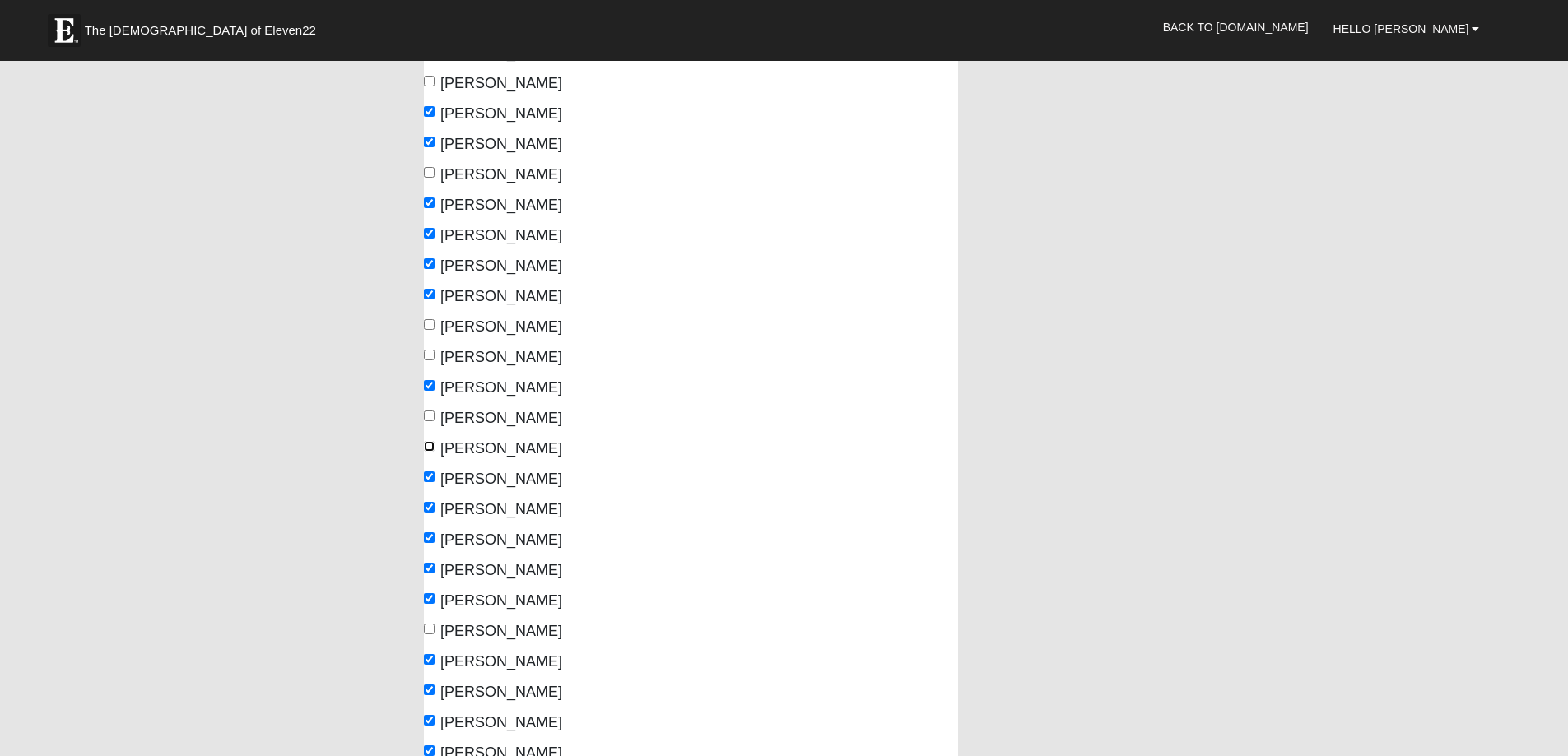
click at [430, 445] on input "Lawson, Carrie" at bounding box center [429, 445] width 10 height 10
checkbox input "true"
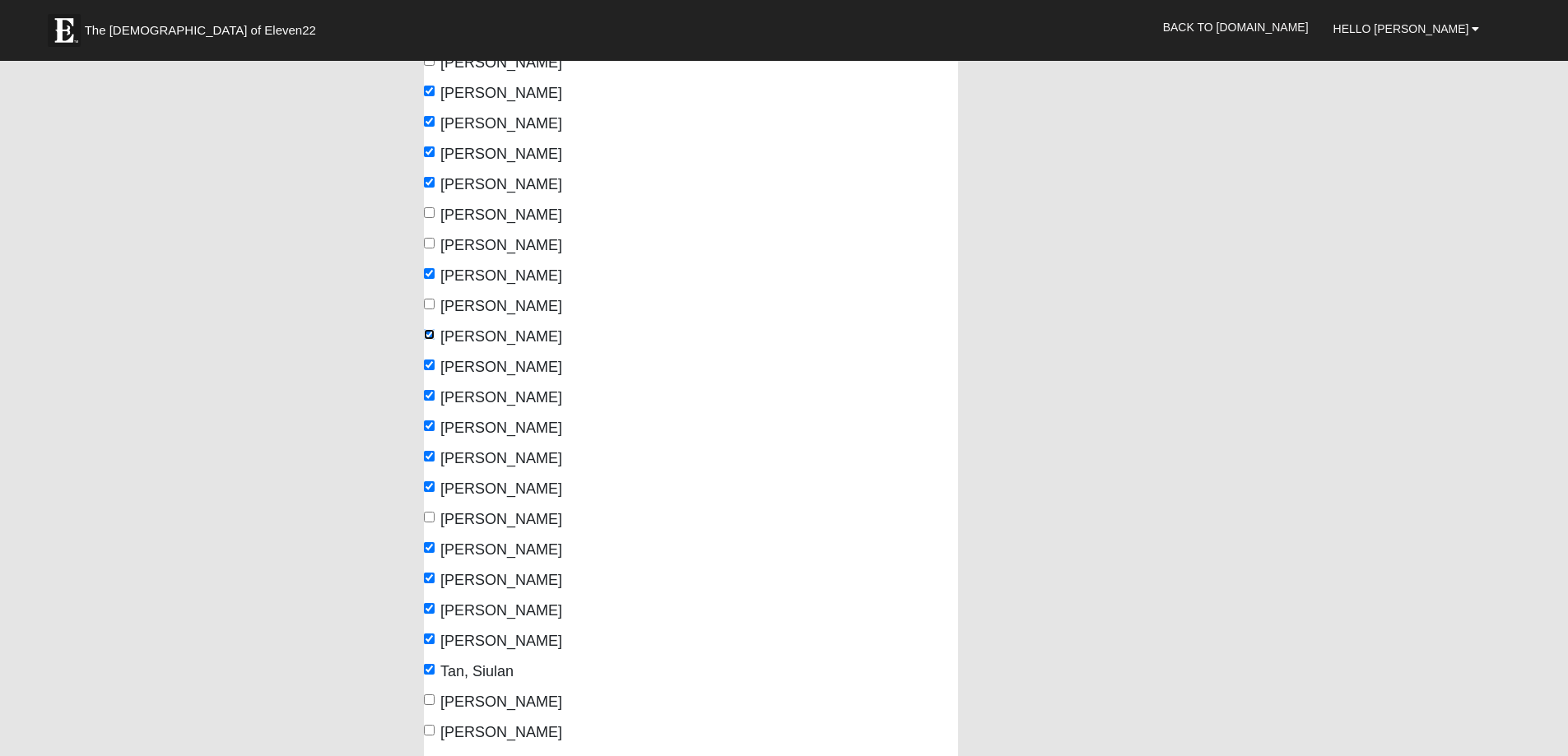
scroll to position [576, 0]
click at [430, 151] on input "Fiore, Bill" at bounding box center [429, 150] width 10 height 10
checkbox input "false"
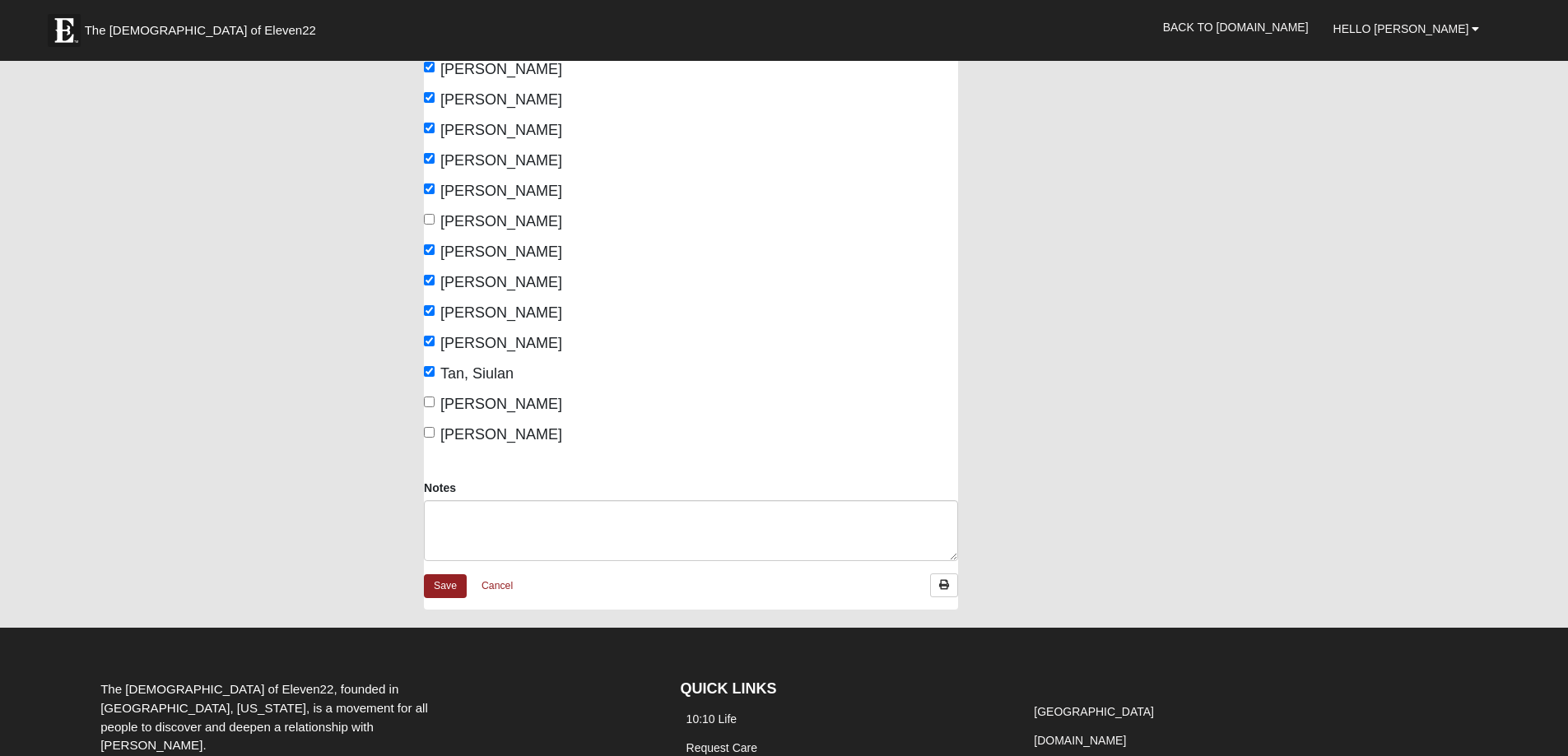
scroll to position [1107, 0]
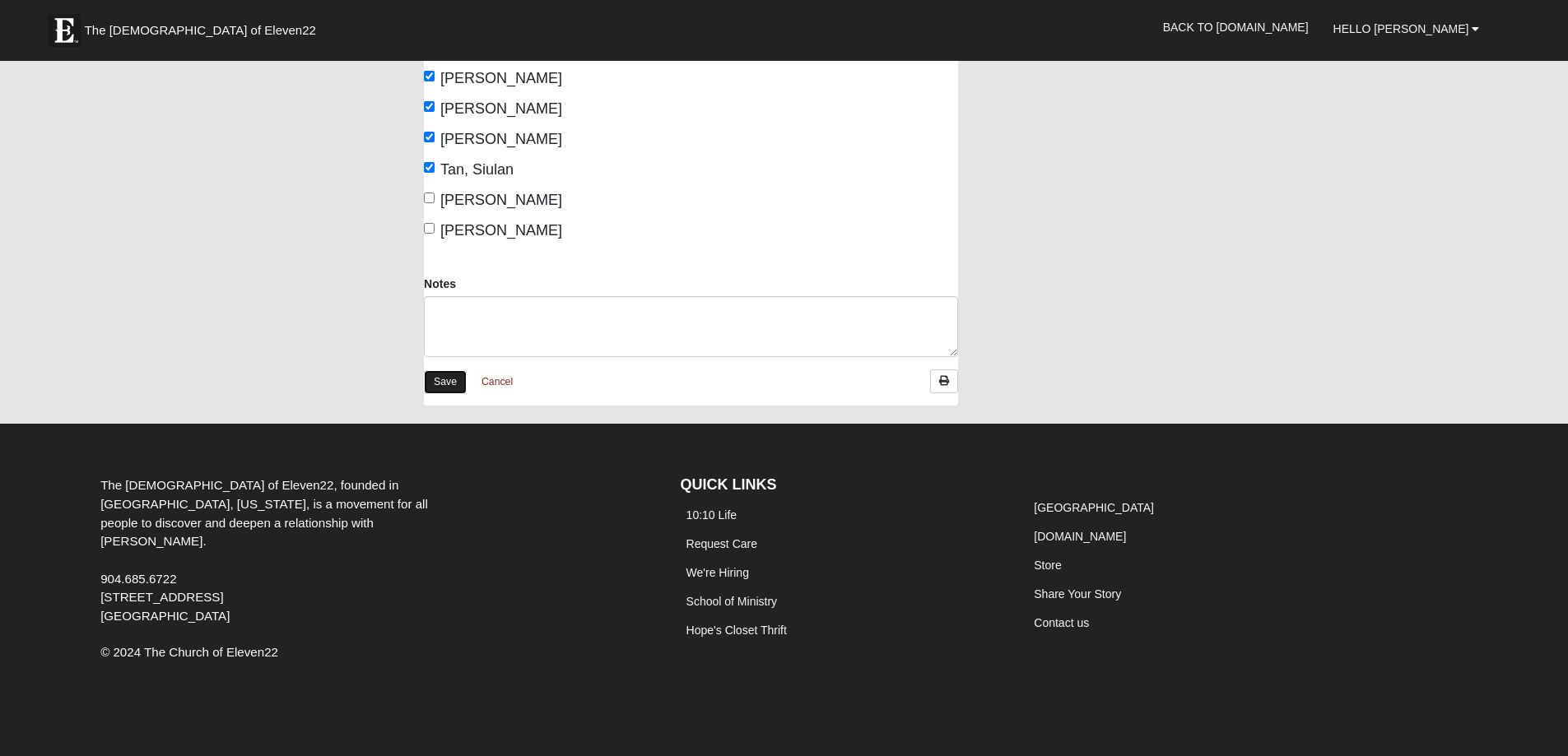
click at [441, 380] on link "Save" at bounding box center [445, 382] width 43 height 24
